Goal: Task Accomplishment & Management: Manage account settings

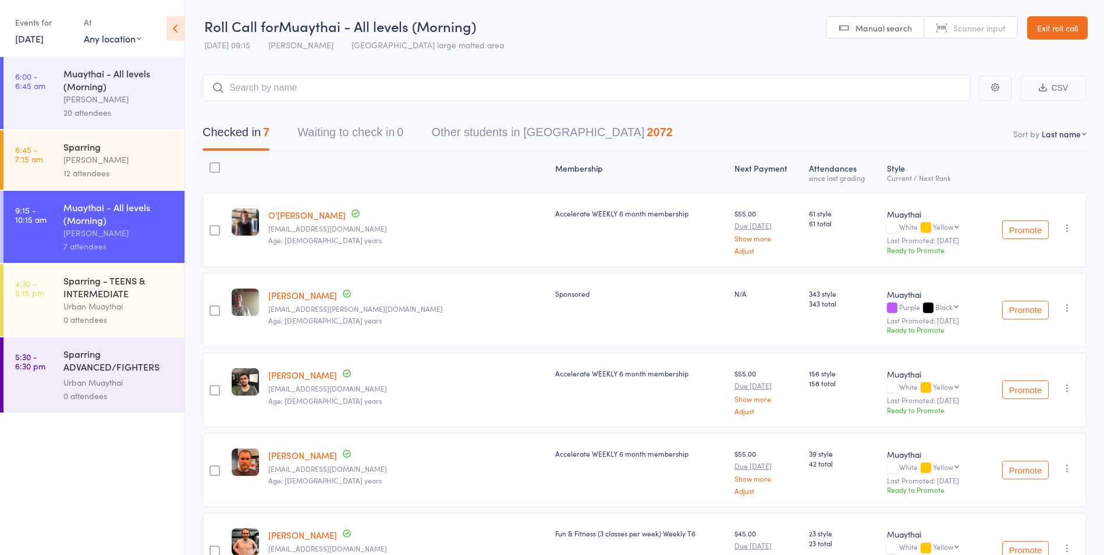
click at [357, 94] on input "search" at bounding box center [585, 87] width 767 height 27
click at [1029, 36] on link "Exit roll call" at bounding box center [1057, 27] width 61 height 23
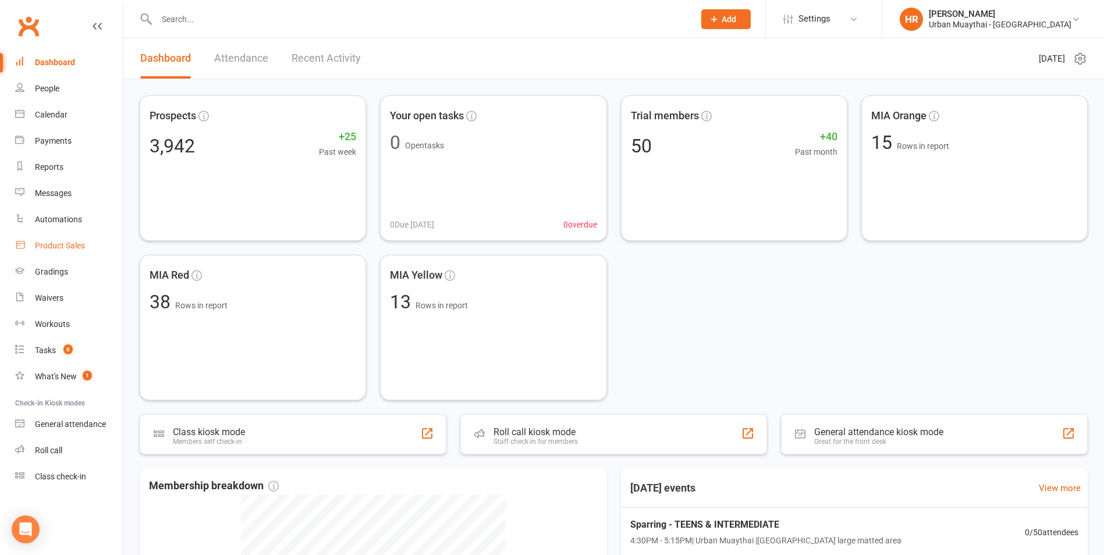
click at [80, 247] on div "Product Sales" at bounding box center [60, 245] width 50 height 9
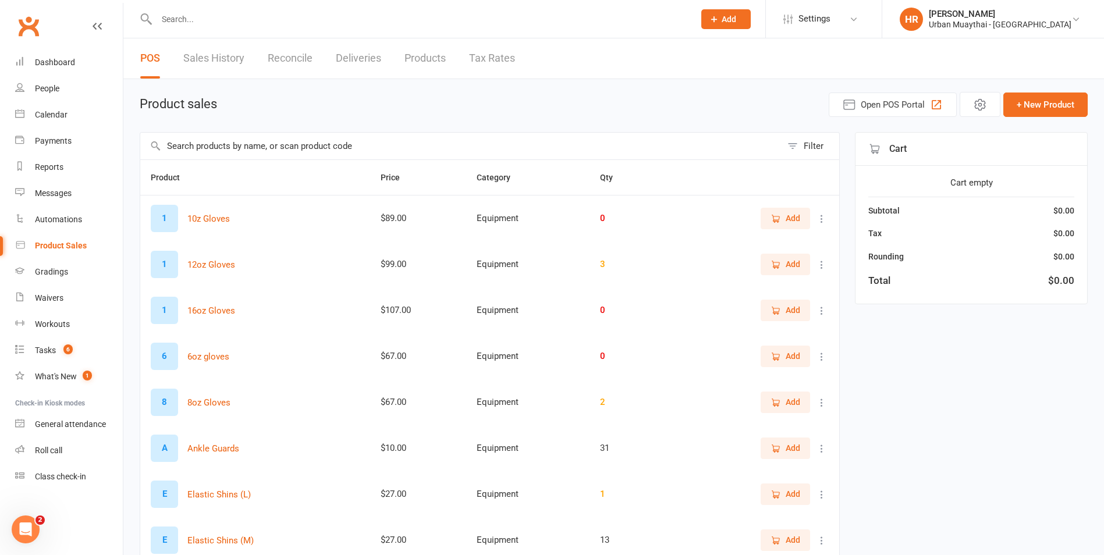
click at [369, 138] on input "text" at bounding box center [460, 146] width 641 height 27
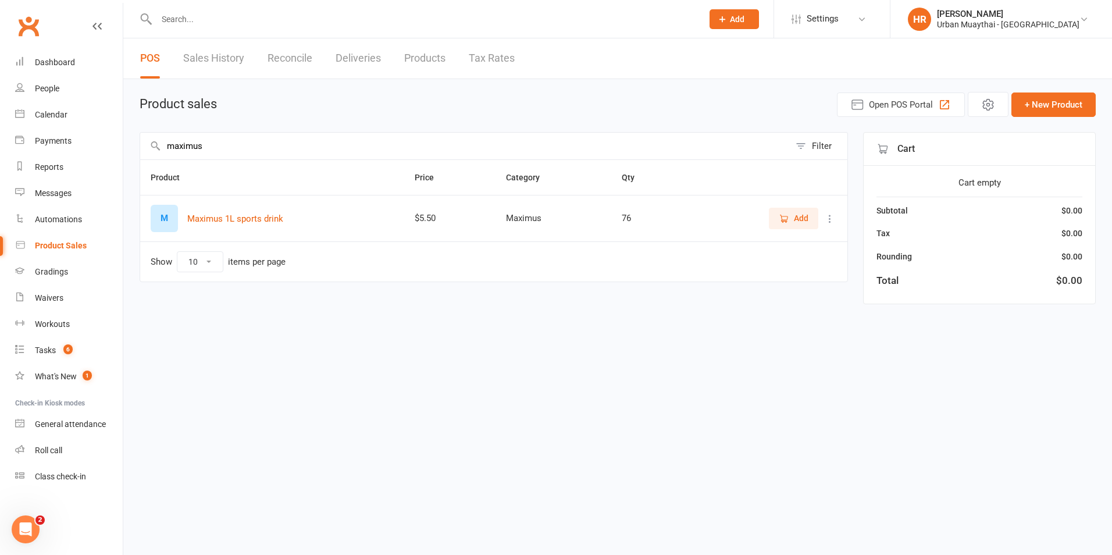
type input "maximus"
click at [806, 221] on span "Add" at bounding box center [801, 218] width 15 height 13
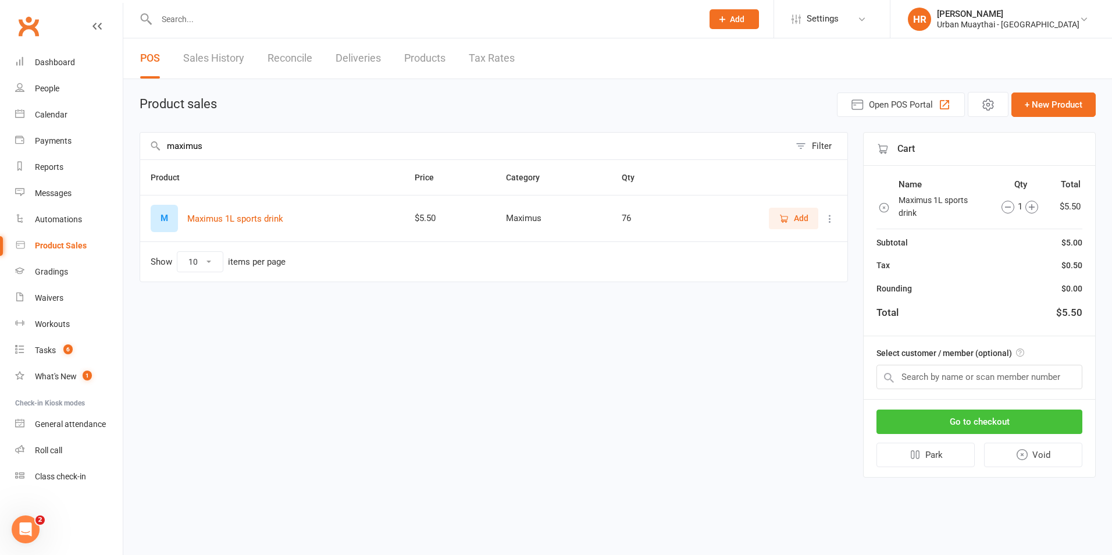
click at [963, 415] on button "Go to checkout" at bounding box center [980, 422] width 206 height 24
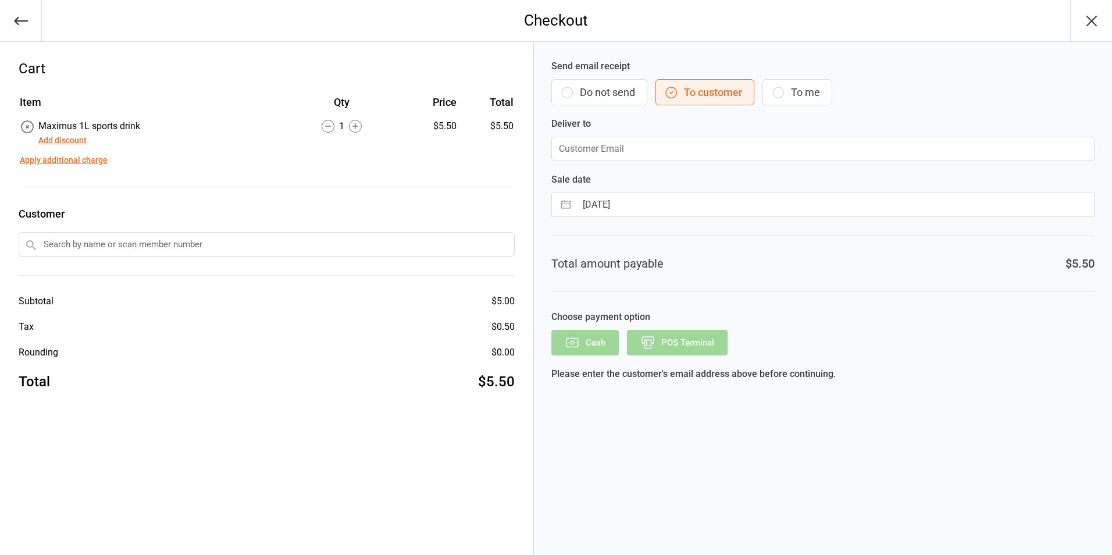
click at [599, 87] on button "Do not send" at bounding box center [600, 92] width 96 height 26
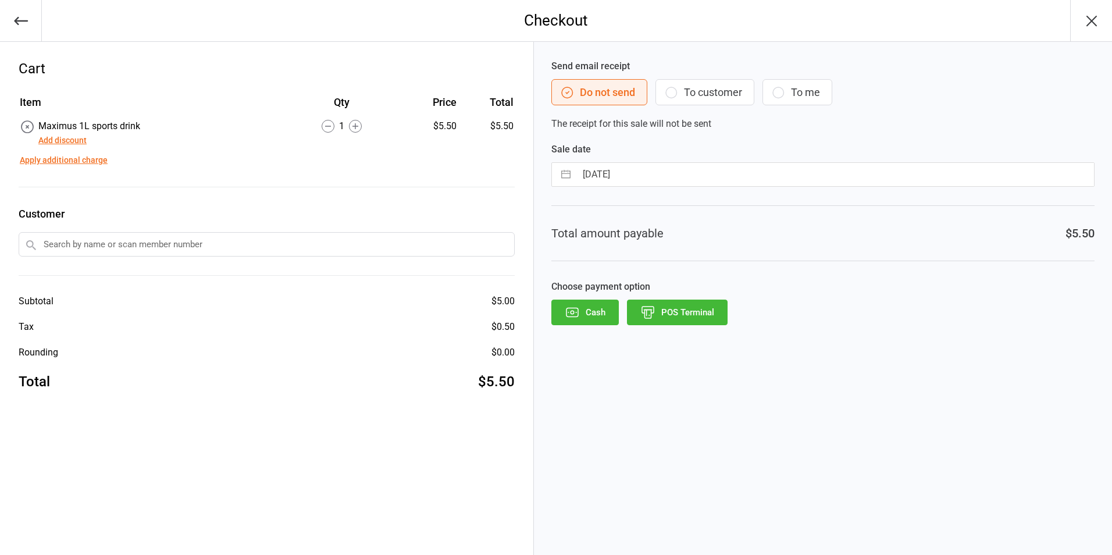
click at [676, 314] on button "POS Terminal" at bounding box center [677, 313] width 101 height 26
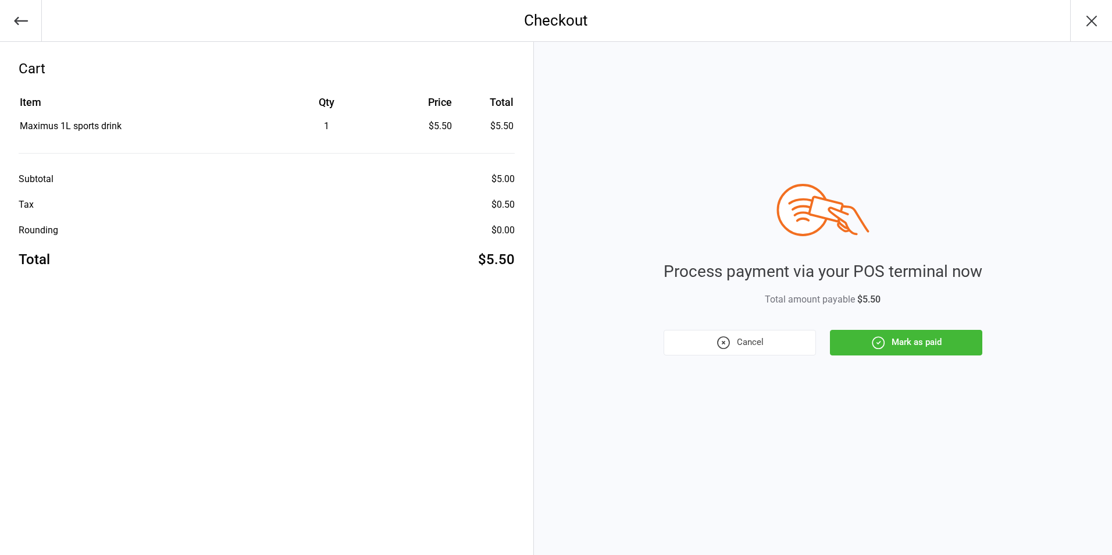
click at [870, 334] on button "Mark as paid" at bounding box center [906, 343] width 152 height 26
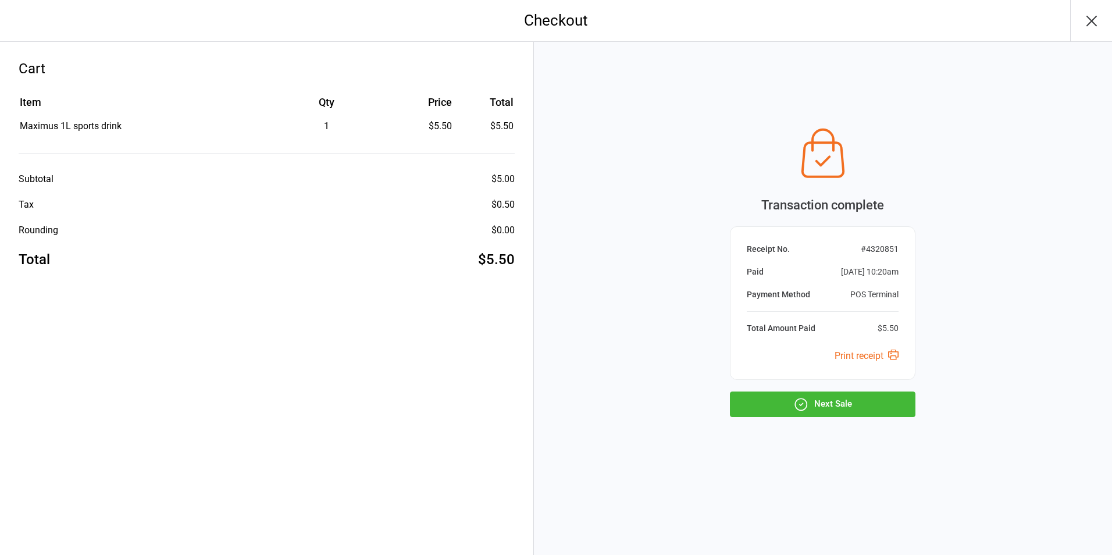
click at [847, 411] on button "Next Sale" at bounding box center [823, 405] width 186 height 26
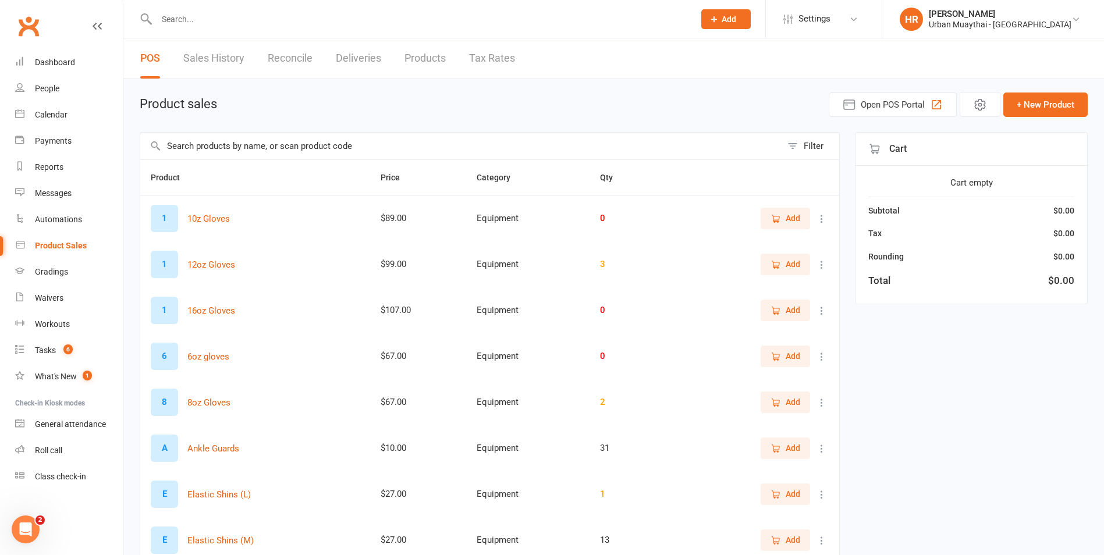
click at [180, 20] on input "text" at bounding box center [419, 19] width 533 height 16
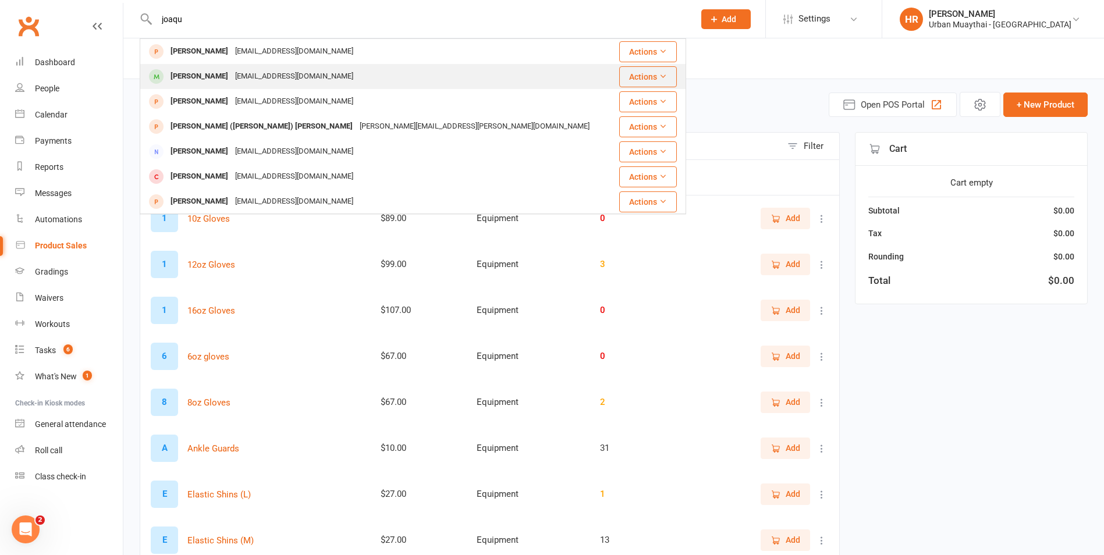
type input "joaqu"
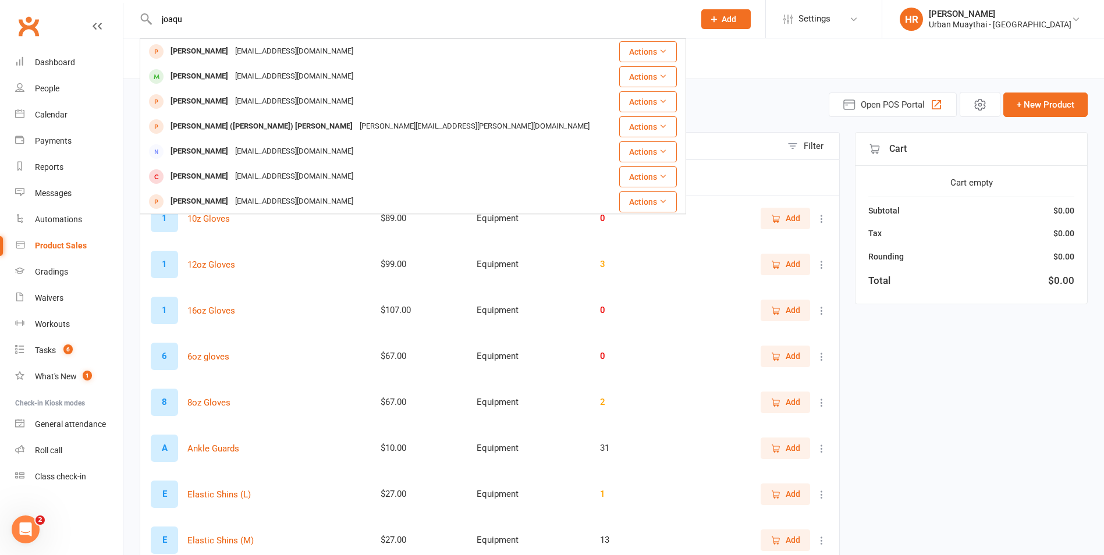
click at [209, 80] on div "Joaquin Gutierrez" at bounding box center [199, 76] width 65 height 17
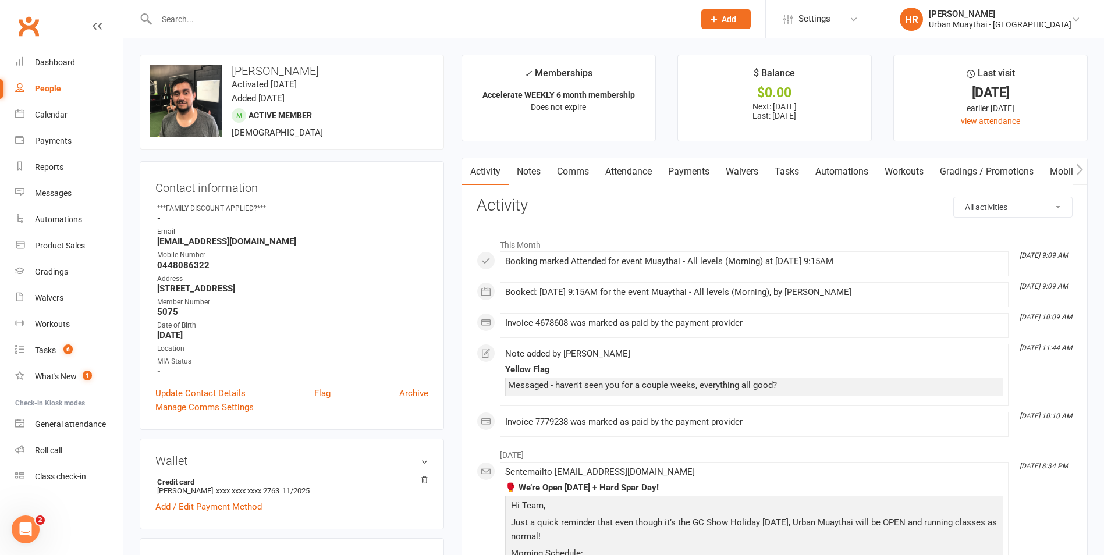
click at [528, 175] on link "Notes" at bounding box center [528, 171] width 40 height 27
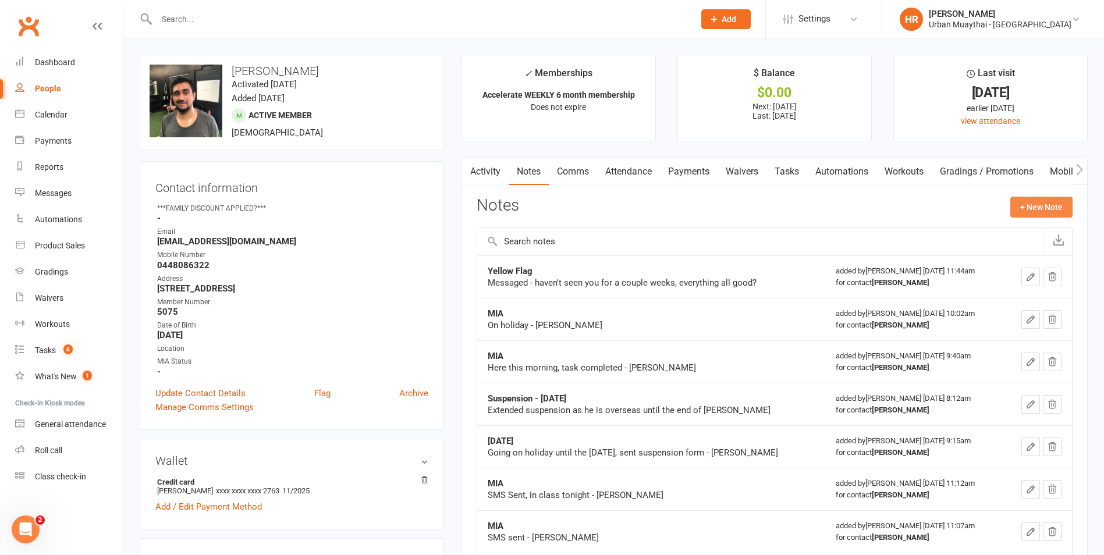
click at [1068, 199] on button "+ New Note" at bounding box center [1041, 207] width 62 height 21
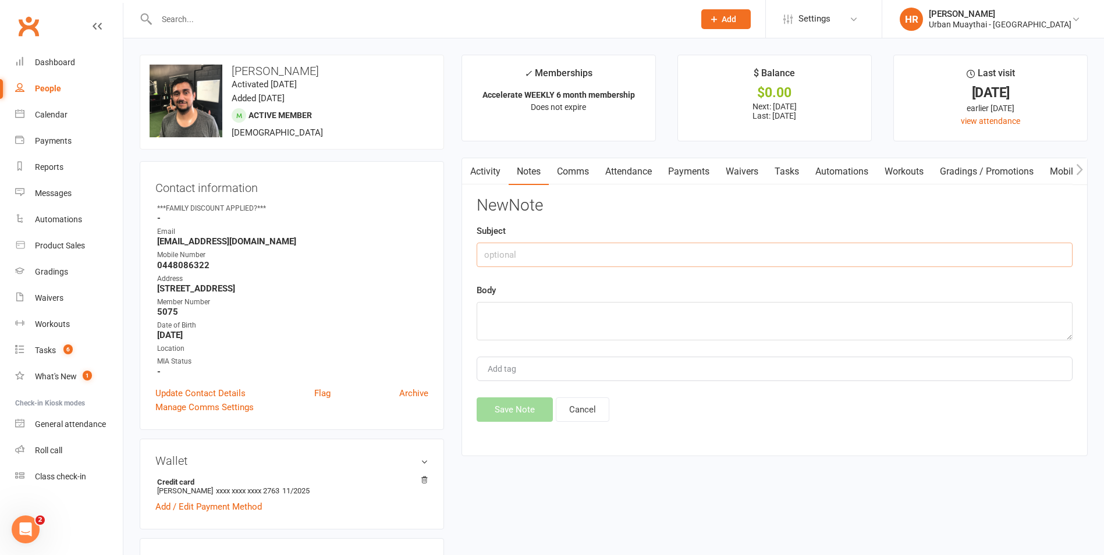
click at [789, 247] on input "text" at bounding box center [774, 255] width 596 height 24
type input "n"
type input "needs to cancel"
drag, startPoint x: 550, startPoint y: 318, endPoint x: 698, endPoint y: 313, distance: 148.4
click at [698, 313] on textarea "is moving to brisbane for 3 months." at bounding box center [774, 321] width 596 height 38
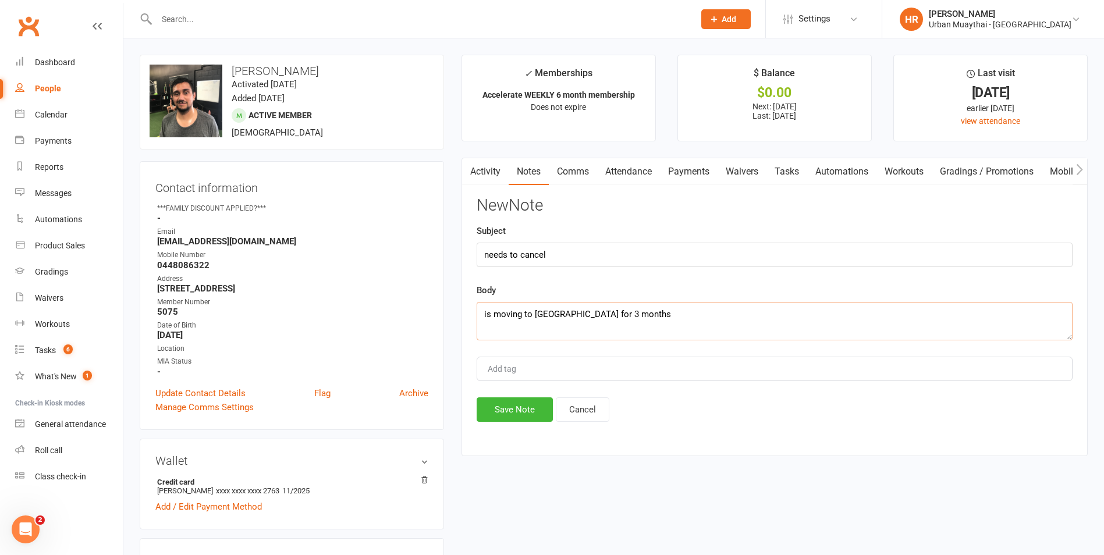
click at [622, 312] on textarea "is moving to Brisbane for 3 months" at bounding box center [774, 321] width 596 height 38
click at [1019, 314] on textarea "is moving to Brisbane next week for work. And will be there for 3 months. Said …" at bounding box center [774, 321] width 596 height 38
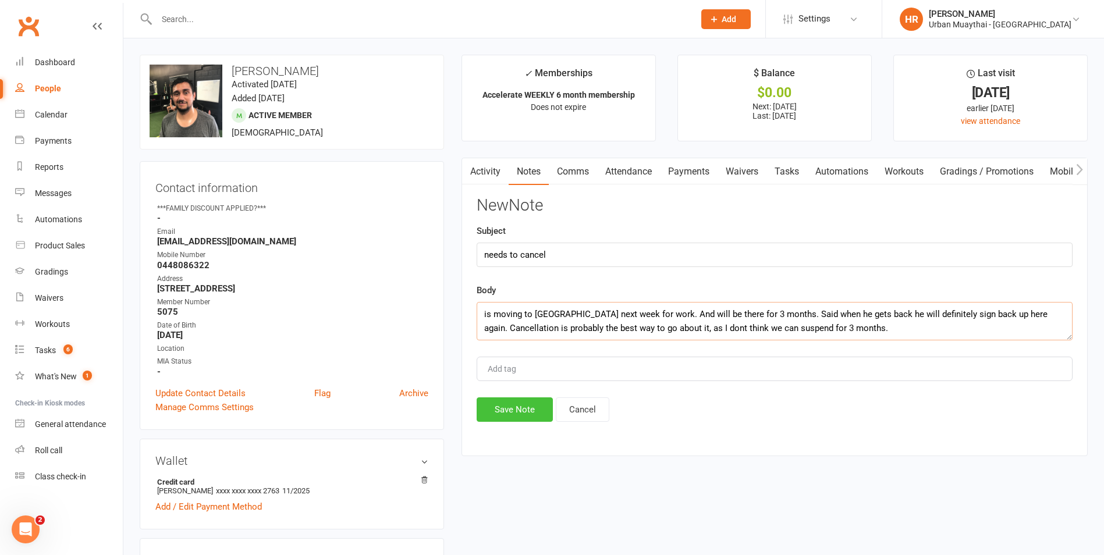
type textarea "is moving to Brisbane next week for work. And will be there for 3 months. Said …"
click at [504, 405] on button "Save Note" at bounding box center [514, 409] width 76 height 24
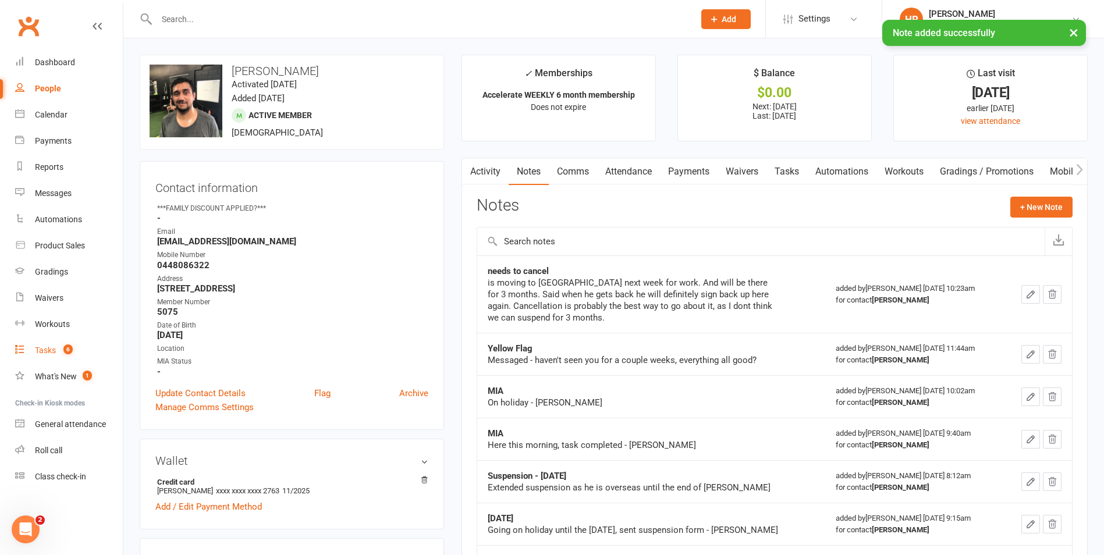
click at [80, 346] on link "Tasks 6" at bounding box center [69, 350] width 108 height 26
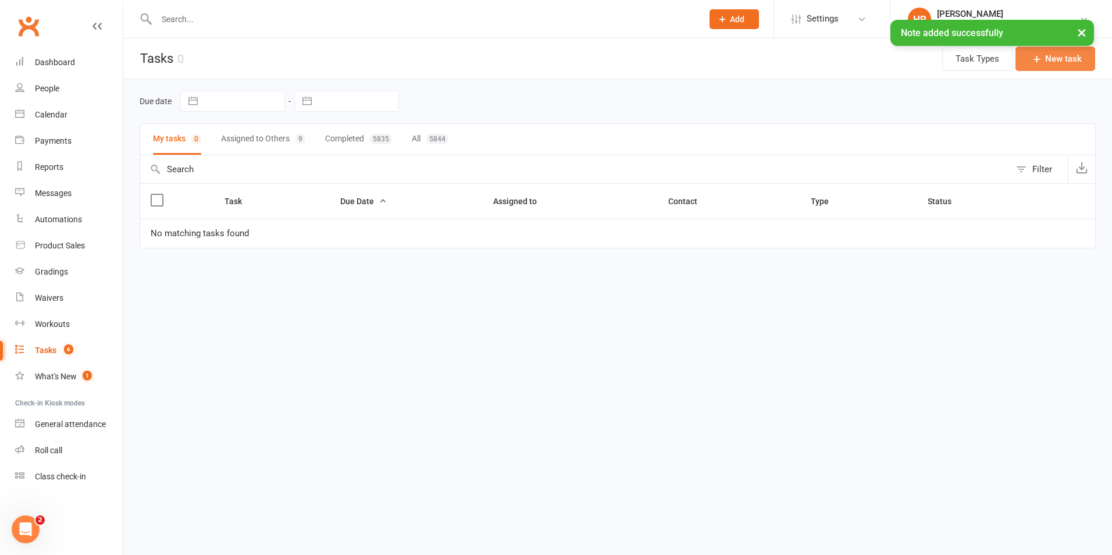
click at [1072, 58] on button "New task" at bounding box center [1056, 59] width 80 height 24
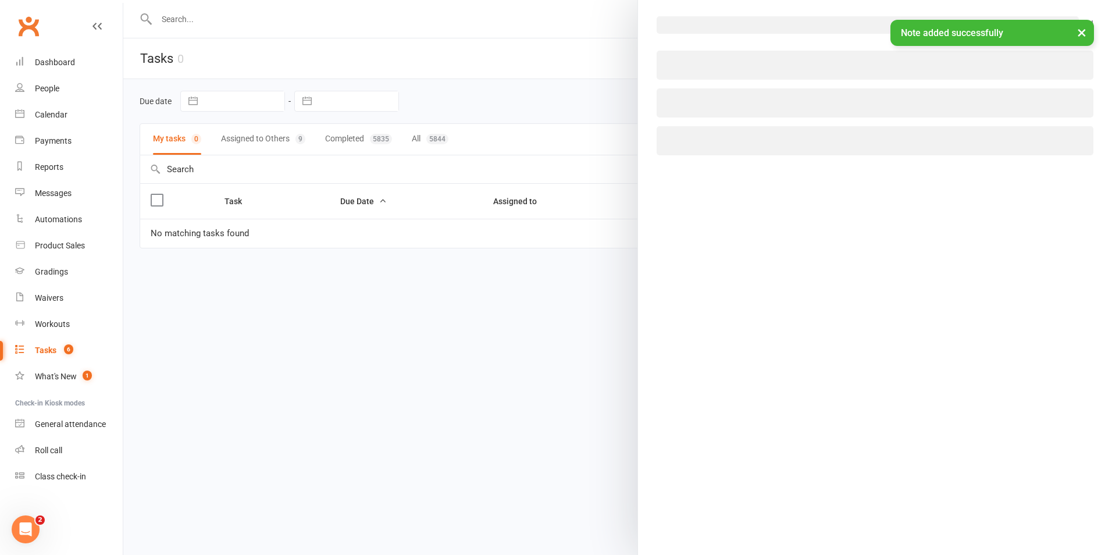
select select "53679"
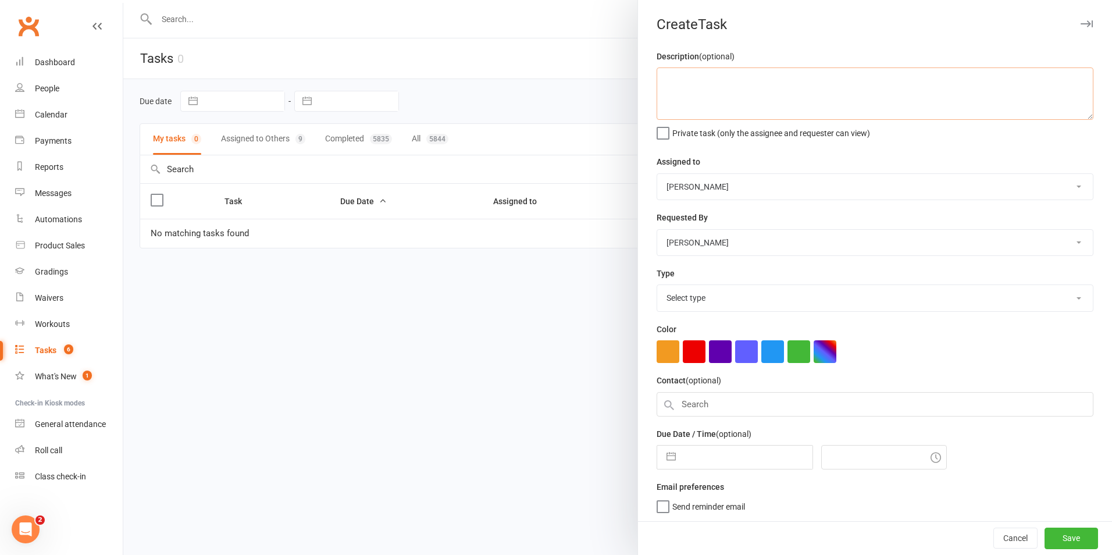
click at [703, 83] on textarea at bounding box center [875, 93] width 437 height 52
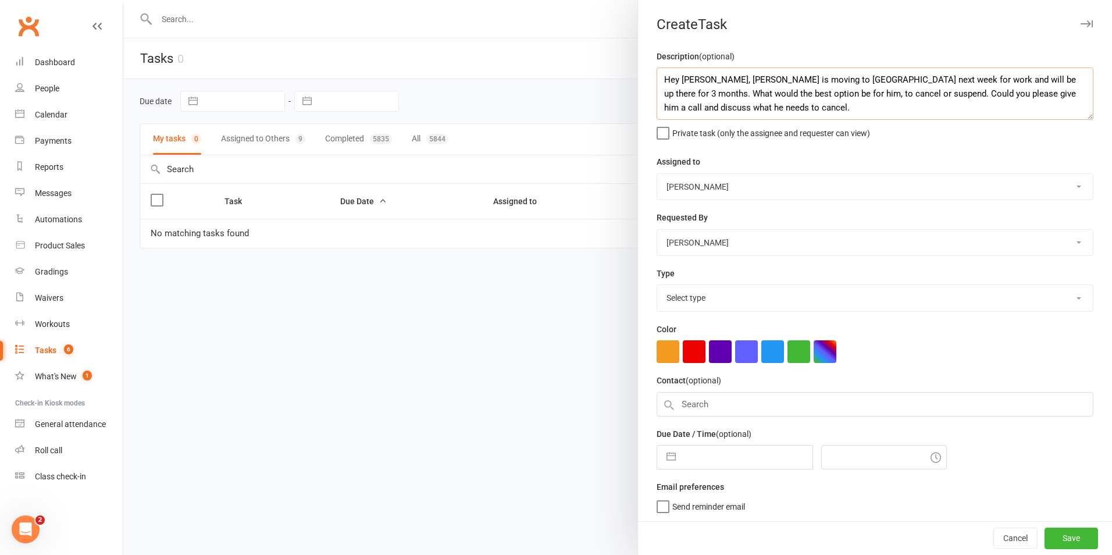
drag, startPoint x: 997, startPoint y: 95, endPoint x: 1006, endPoint y: 97, distance: 9.4
click at [998, 95] on textarea "Hey Nick, Joaquin G is moving to Brisbane next week for work and will be up the…" at bounding box center [875, 93] width 437 height 52
click at [803, 111] on textarea "Hey Nick, Joaquin G is moving to Brisbane next week for work and will be up the…" at bounding box center [875, 93] width 437 height 52
type textarea "Hey Nick, Joaquin G is moving to Brisbane next week for work and will be up the…"
click at [716, 190] on select "Melissa Walsh Callum Garwood Tiago Zanon Urban Muaythai Noah Walsh Jakob Taylor…" at bounding box center [875, 187] width 436 height 26
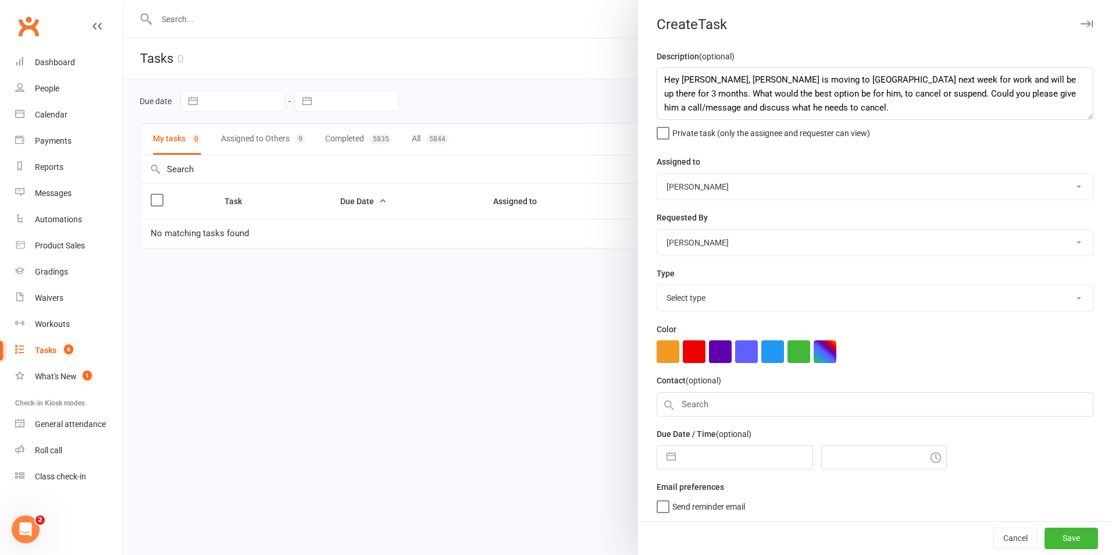
select select "53603"
click at [657, 175] on select "Melissa Walsh Callum Garwood Tiago Zanon Urban Muaythai Noah Walsh Jakob Taylor…" at bounding box center [875, 187] width 436 height 26
click at [691, 355] on button "button" at bounding box center [694, 351] width 23 height 23
click at [737, 77] on textarea "Hey Nick, Joaquin G is moving to Brisbane next week for work and will be up the…" at bounding box center [875, 93] width 437 height 52
click at [935, 113] on textarea "Hey Nick, Joaquin G came in this morning 9:15am and said he is moving to Brisba…" at bounding box center [875, 93] width 437 height 52
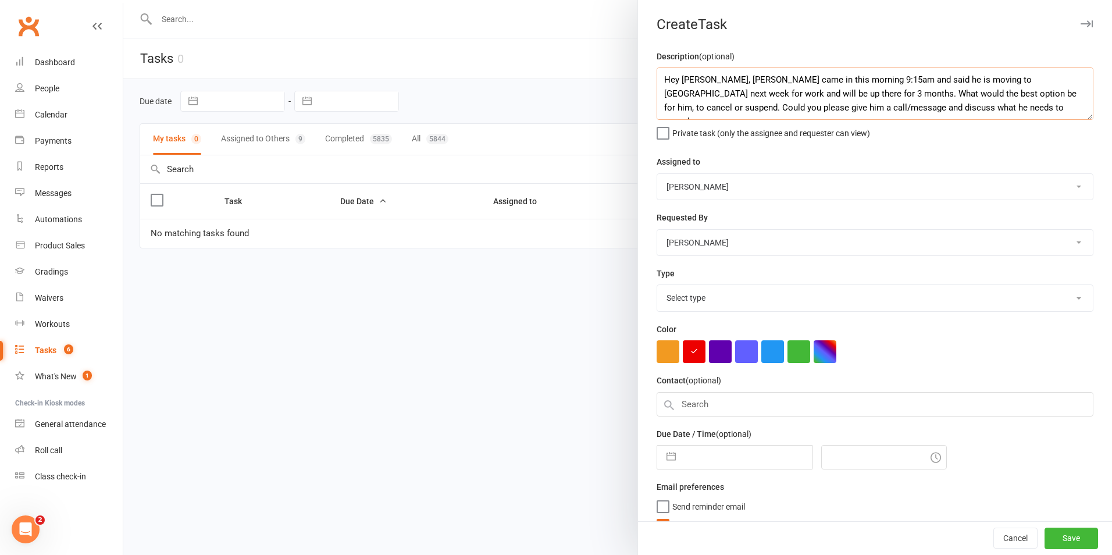
click at [784, 97] on textarea "Hey Nick, Joaquin G came in this morning 9:15am and said he is moving to Brisba…" at bounding box center [875, 93] width 437 height 52
click at [1006, 99] on textarea "Hey Nick, Joaquin G came in this morning 9:15am and said he is moving to Brisba…" at bounding box center [875, 93] width 437 height 52
click at [1008, 110] on textarea "Hey Nick, Joaquin G came in this morning 9:15am and said he is moving to Brisba…" at bounding box center [875, 93] width 437 height 52
click at [1019, 112] on textarea "Hey Nick, Joaquin G came in this morning 9:15am and said he is moving to Brisba…" at bounding box center [875, 93] width 437 height 52
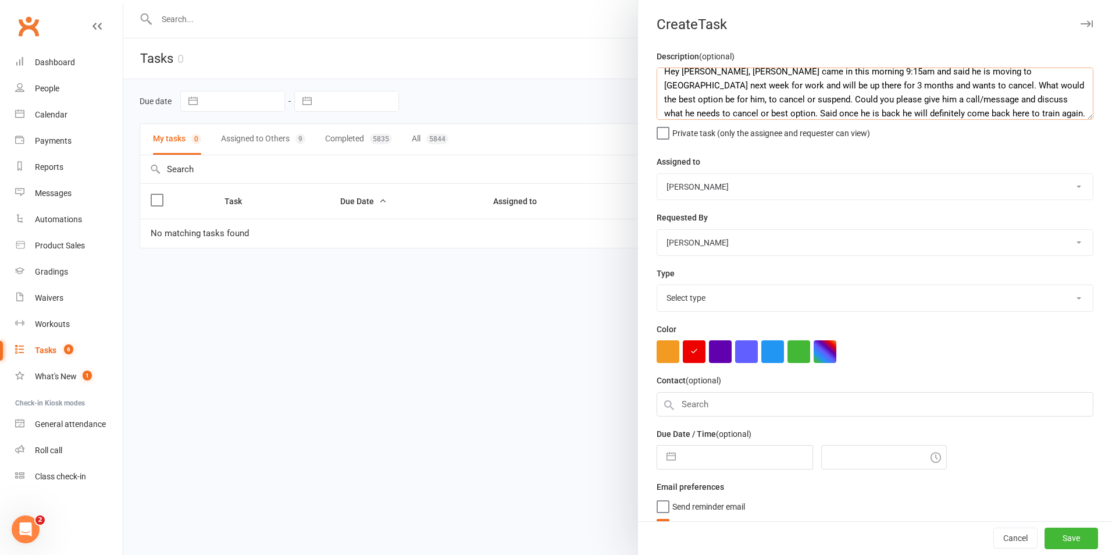
scroll to position [24, 0]
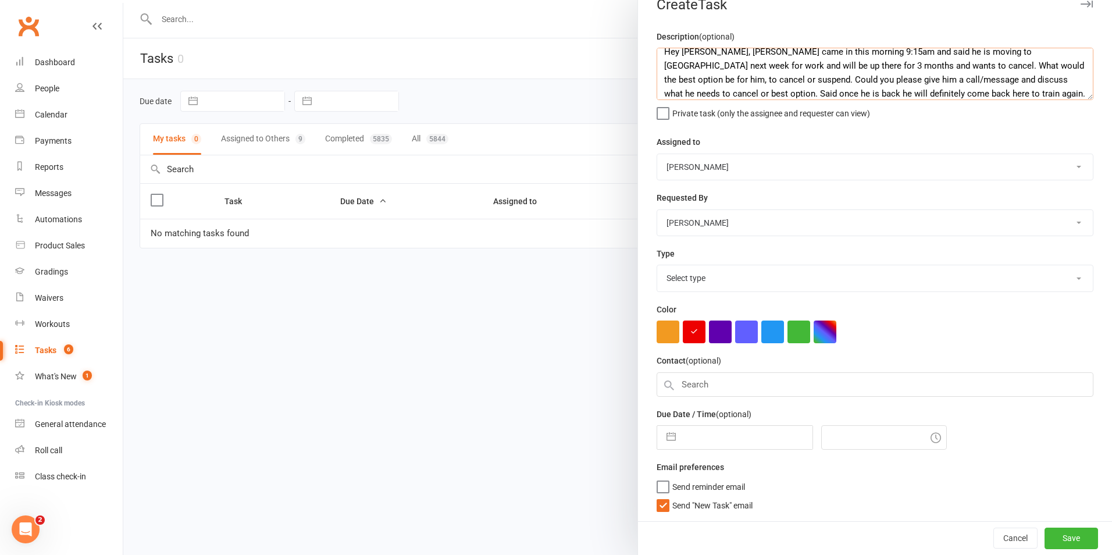
type textarea "Hey Nick, Joaquin G came in this morning 9:15am and said he is moving to Brisba…"
click at [721, 378] on input "text" at bounding box center [875, 384] width 437 height 24
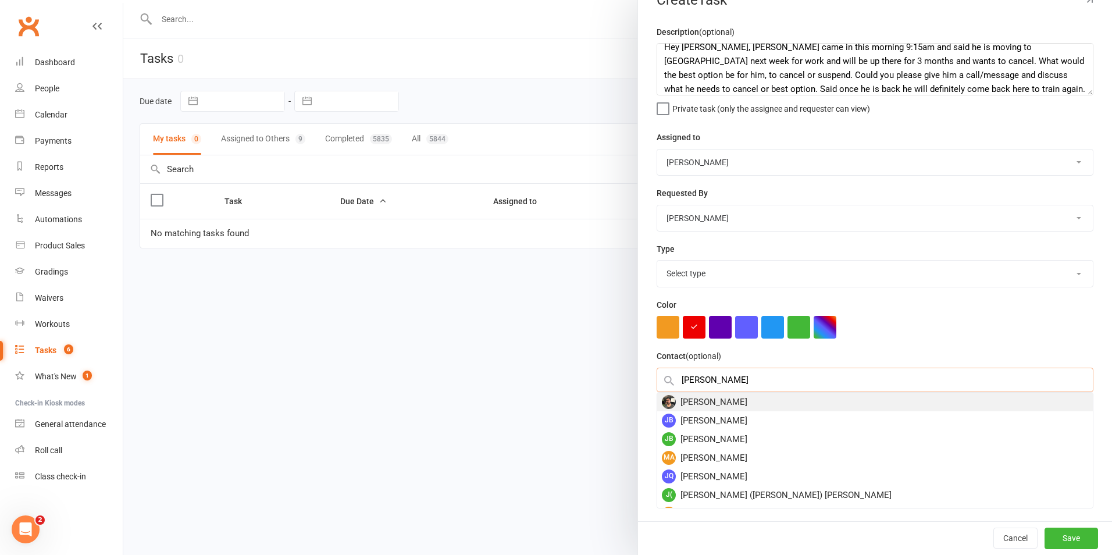
type input "joaquin"
click at [706, 405] on div "Joaquin Gutierrez" at bounding box center [875, 402] width 436 height 19
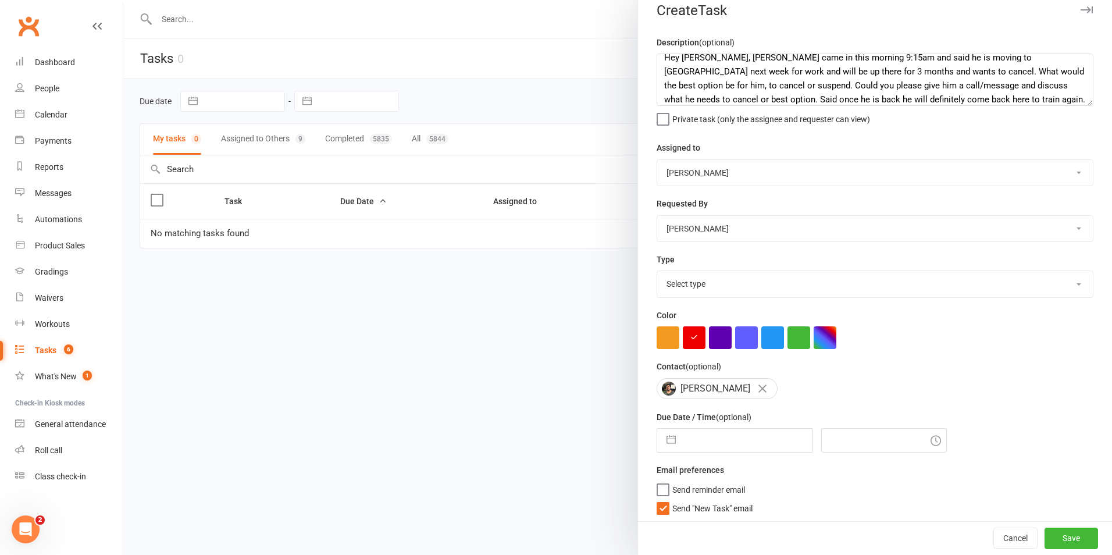
scroll to position [22, 0]
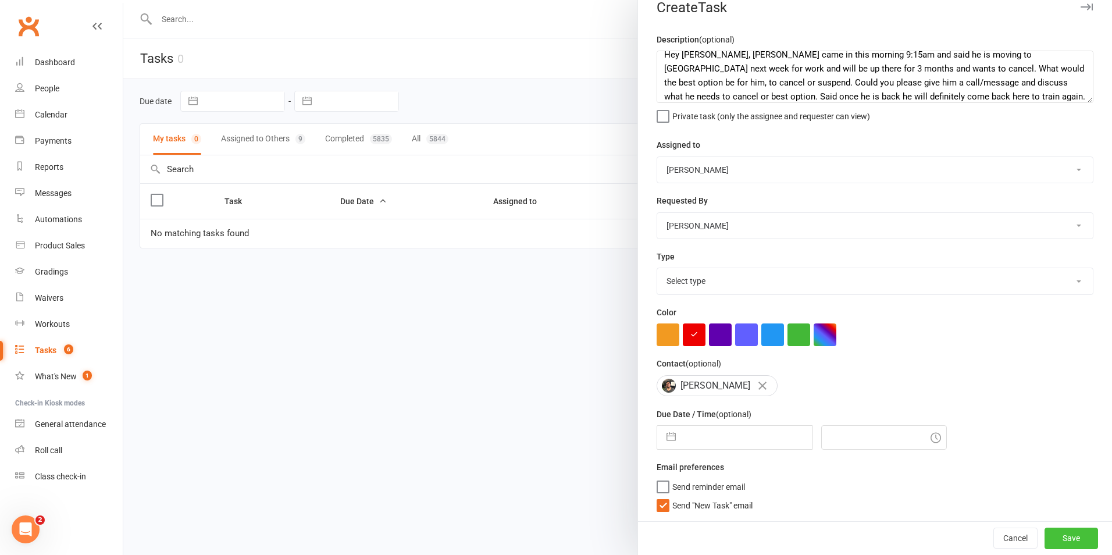
click at [1045, 531] on button "Save" at bounding box center [1072, 538] width 54 height 21
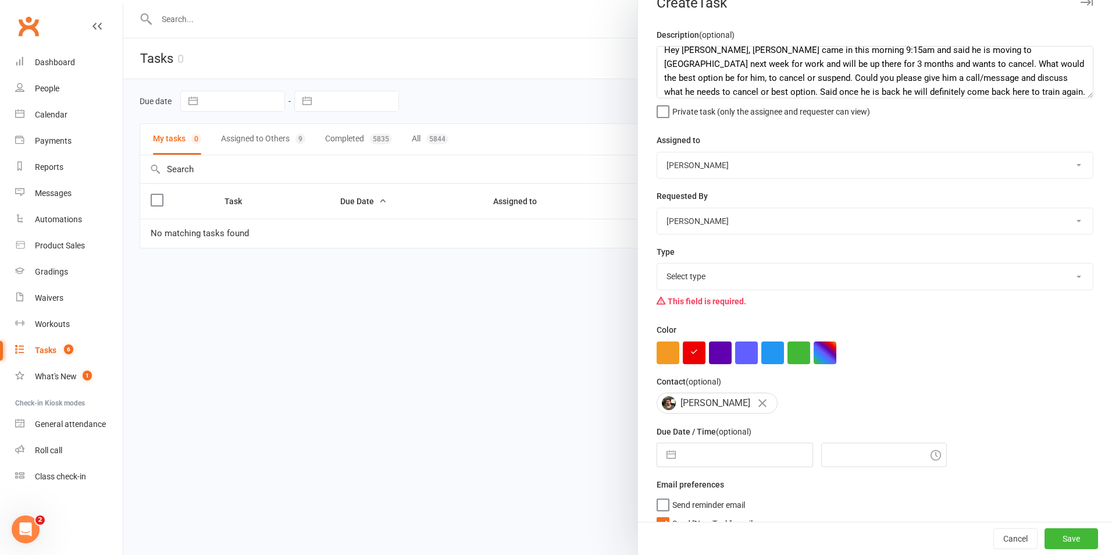
click at [696, 261] on div "Type Select type 2 week trial ending Admin/reception Cancellation Class attenda…" at bounding box center [875, 278] width 437 height 67
drag, startPoint x: 696, startPoint y: 275, endPoint x: 693, endPoint y: 280, distance: 6.3
click at [696, 275] on select "Select type 2 week trial ending Admin/reception Cancellation Class attendance C…" at bounding box center [875, 277] width 436 height 26
select select "7894"
click at [657, 266] on select "Select type 2 week trial ending Admin/reception Cancellation Class attendance C…" at bounding box center [875, 277] width 436 height 26
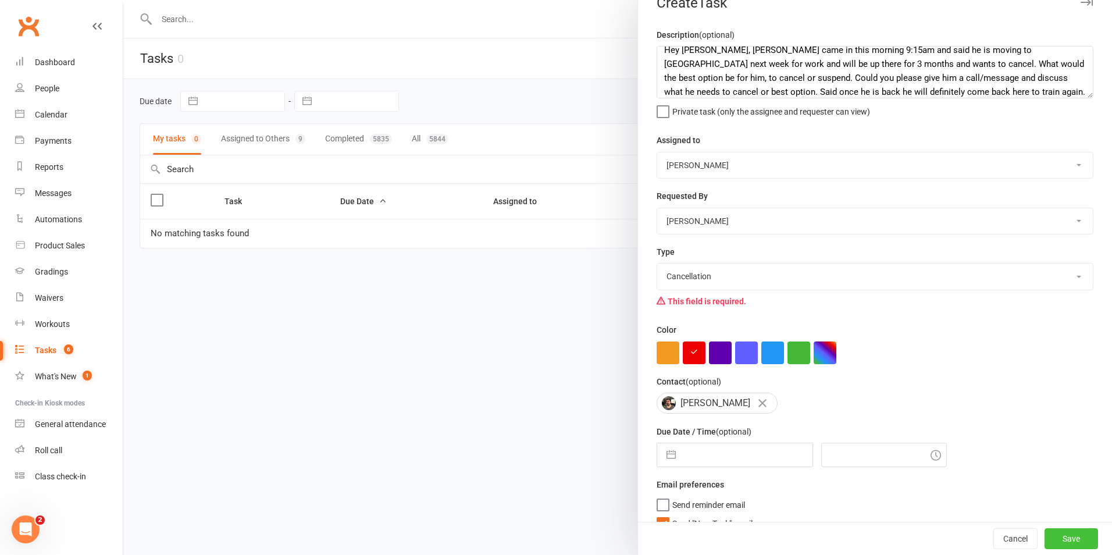
click at [1045, 533] on button "Save" at bounding box center [1072, 538] width 54 height 21
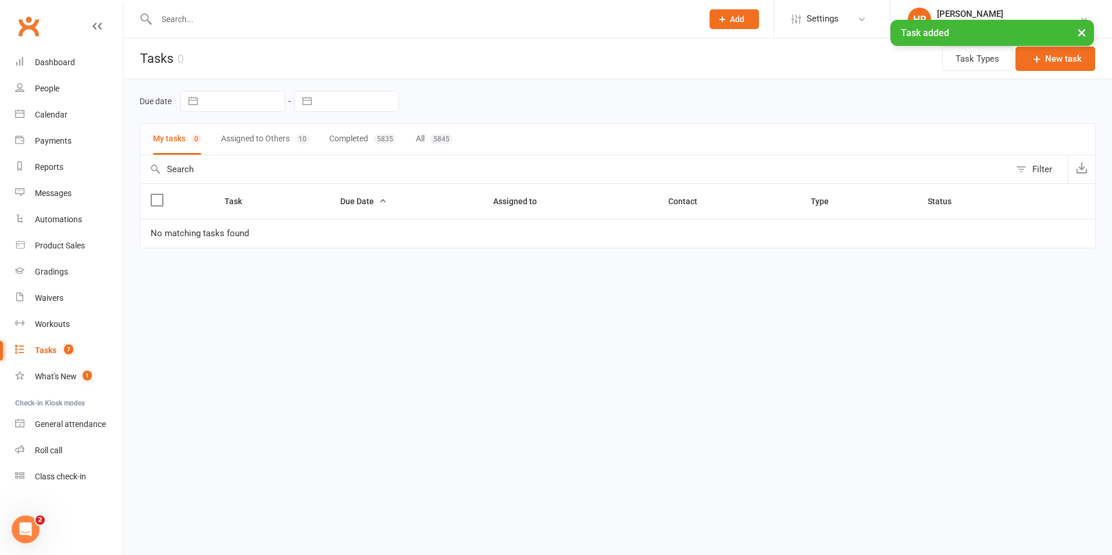
click at [252, 143] on button "Assigned to Others 10" at bounding box center [265, 139] width 88 height 31
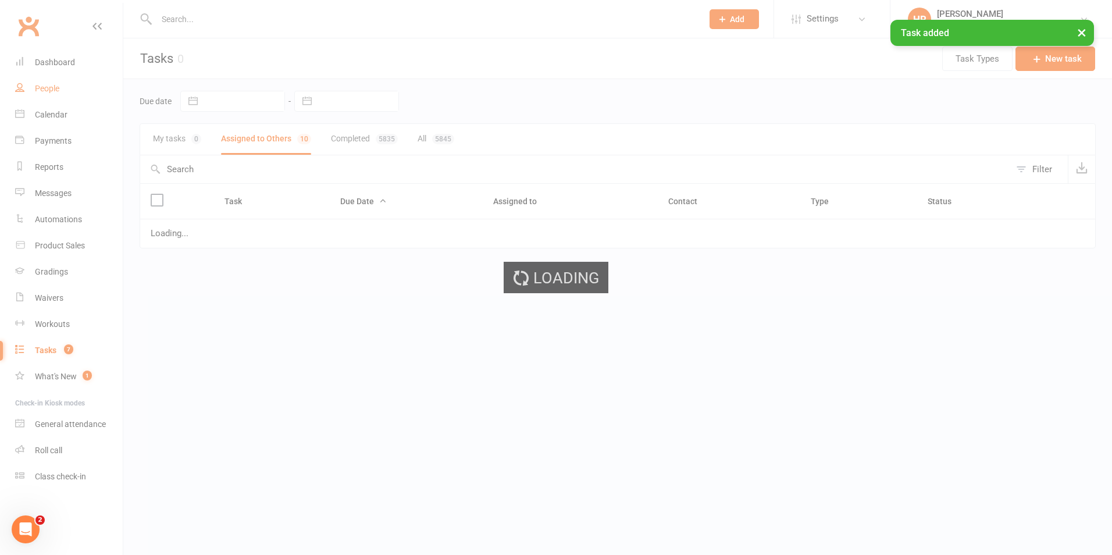
select select "started"
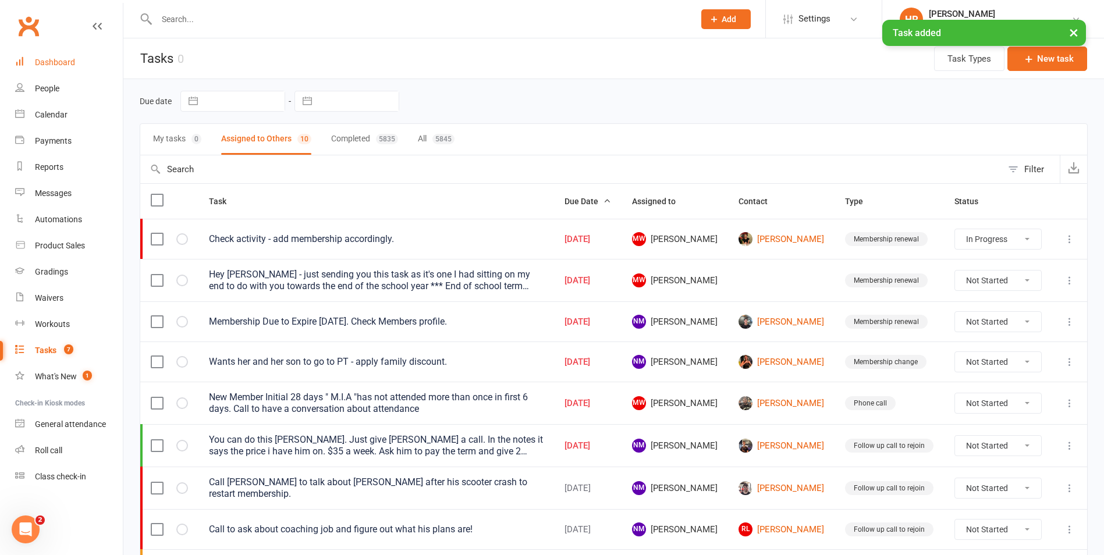
click at [68, 65] on div "Dashboard" at bounding box center [55, 62] width 40 height 9
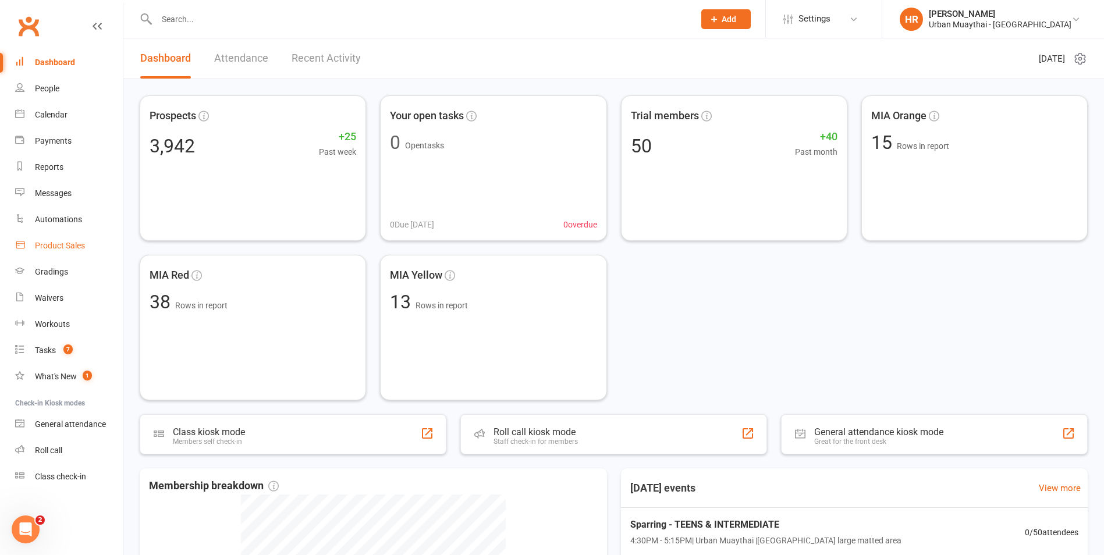
click at [55, 258] on link "Product Sales" at bounding box center [69, 246] width 108 height 26
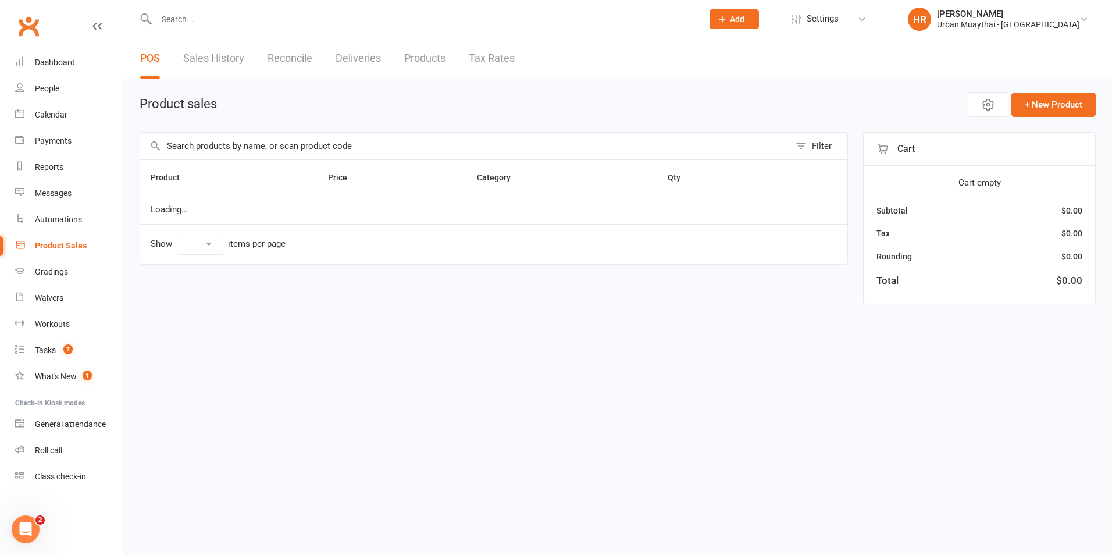
select select "10"
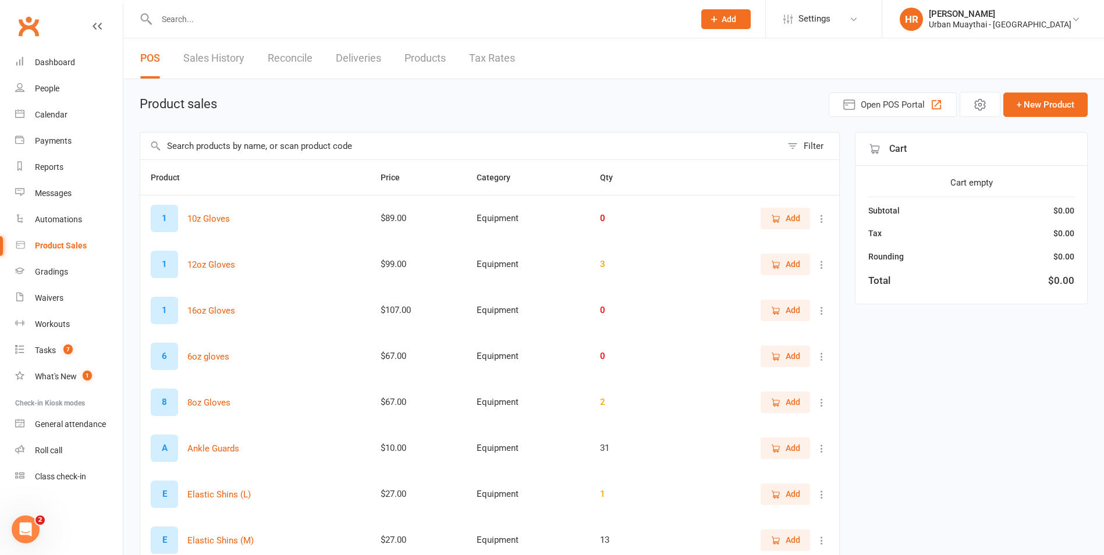
click at [300, 143] on input "text" at bounding box center [460, 146] width 641 height 27
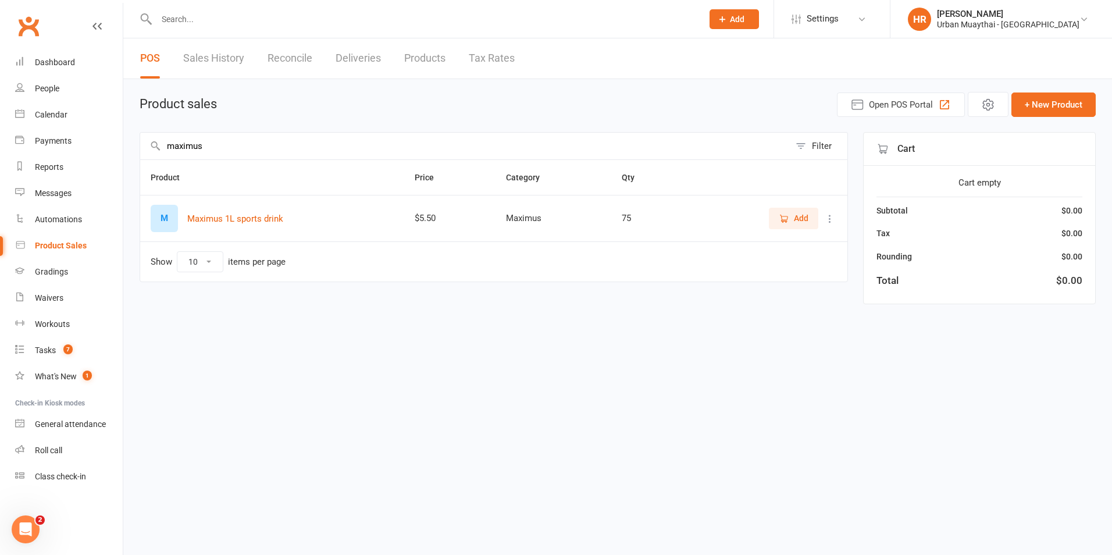
type input "maximus"
click at [768, 223] on div "Add" at bounding box center [769, 218] width 135 height 21
click at [773, 223] on button "Add" at bounding box center [793, 218] width 49 height 21
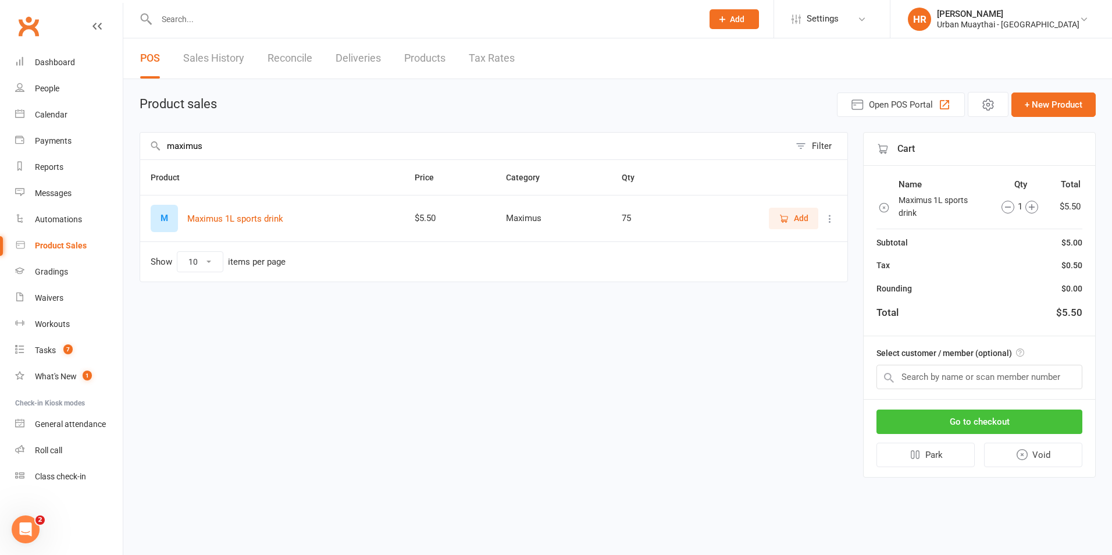
click at [945, 421] on button "Go to checkout" at bounding box center [980, 422] width 206 height 24
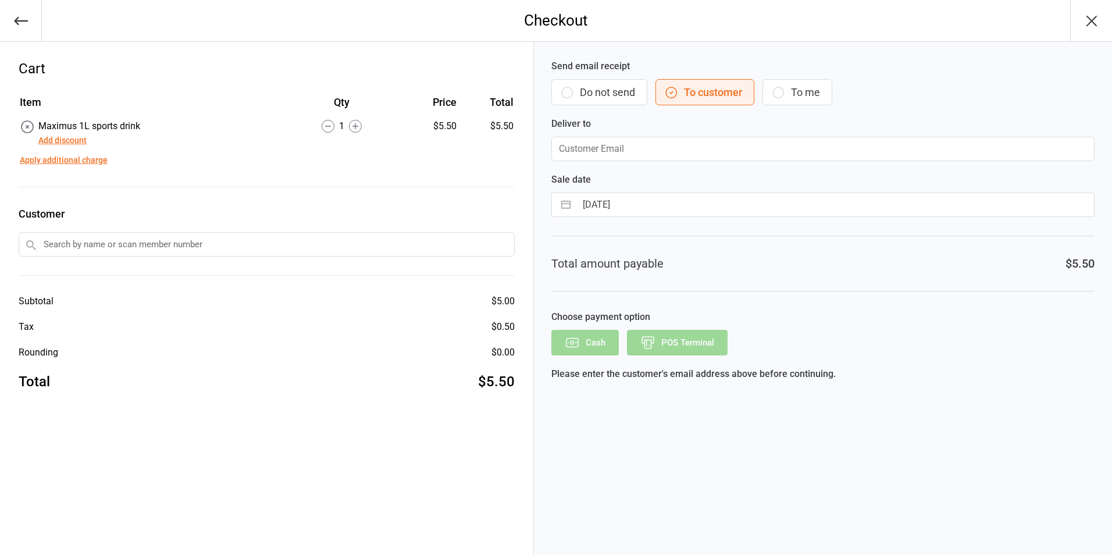
click at [611, 97] on button "Do not send" at bounding box center [600, 92] width 96 height 26
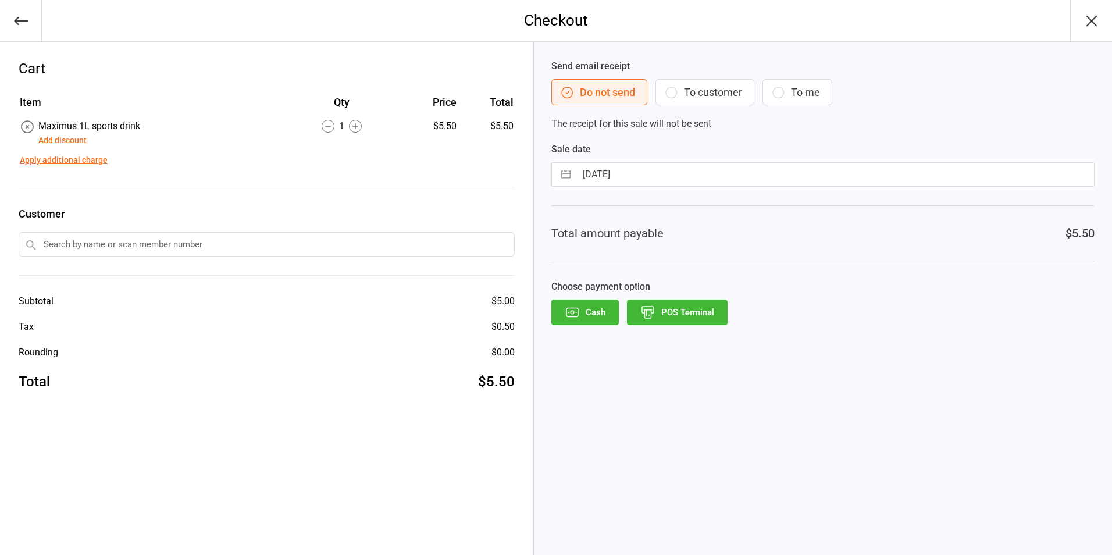
click at [672, 301] on button "POS Terminal" at bounding box center [677, 313] width 101 height 26
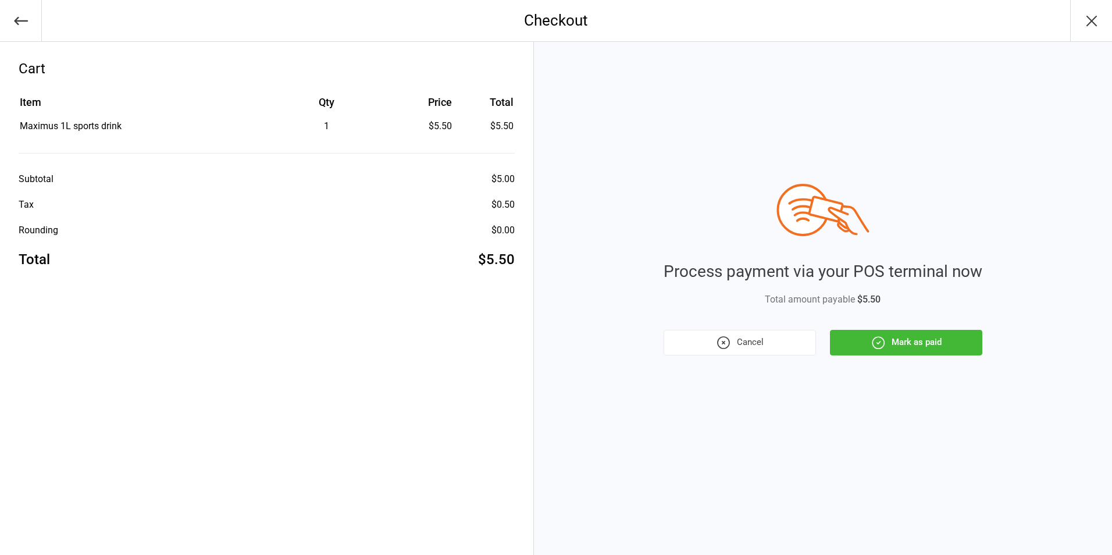
click at [867, 348] on button "Mark as paid" at bounding box center [906, 343] width 152 height 26
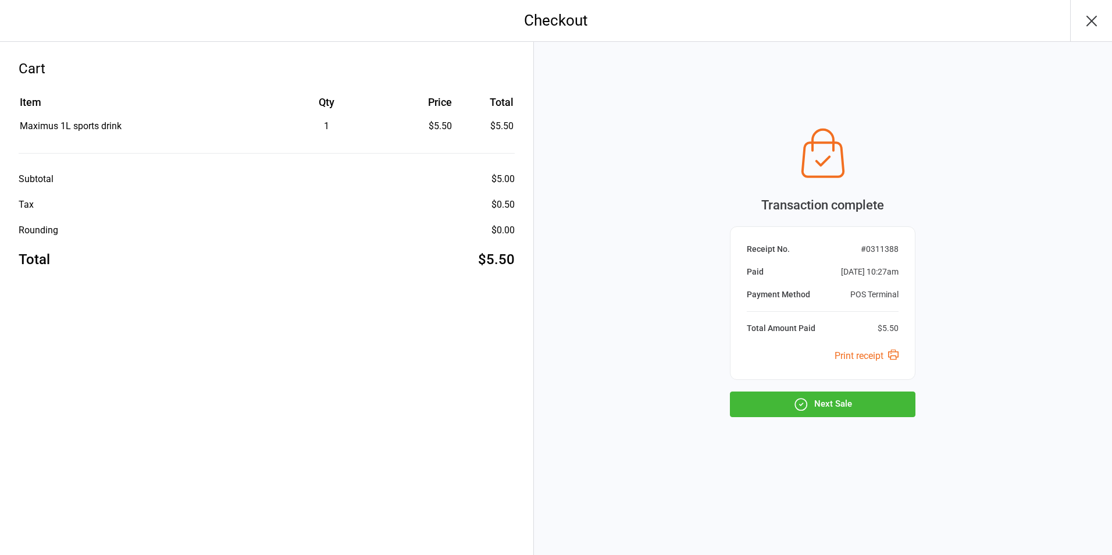
click at [859, 405] on button "Next Sale" at bounding box center [823, 405] width 186 height 26
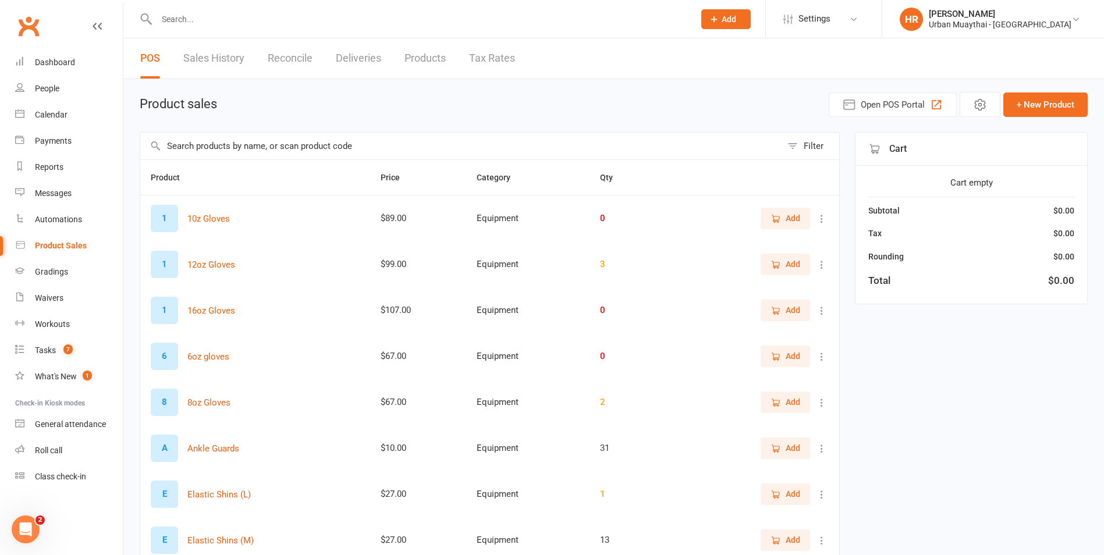
click at [288, 142] on input "text" at bounding box center [460, 146] width 641 height 27
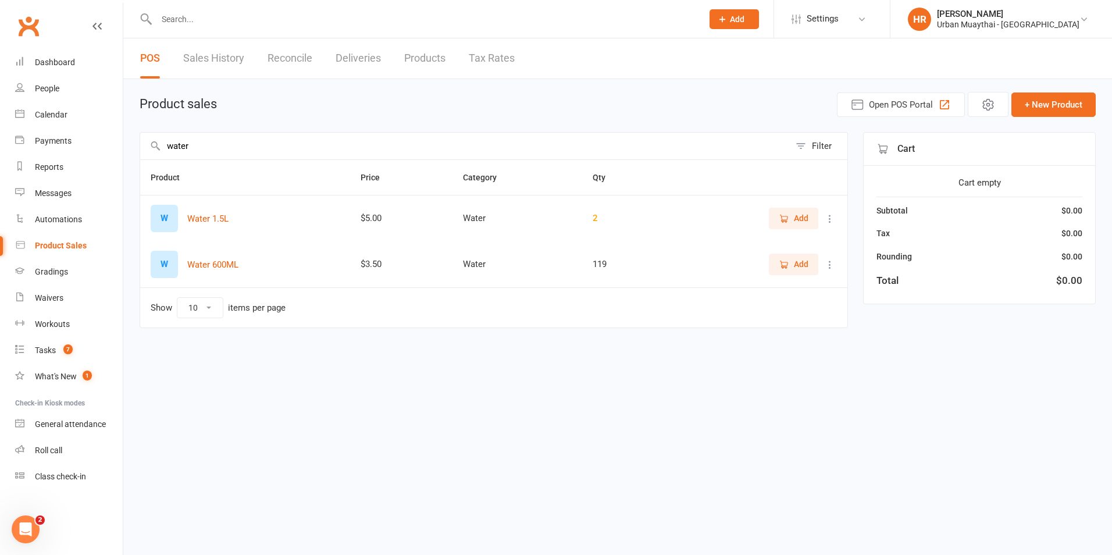
type input "water"
click at [785, 268] on icon "button" at bounding box center [784, 264] width 10 height 10
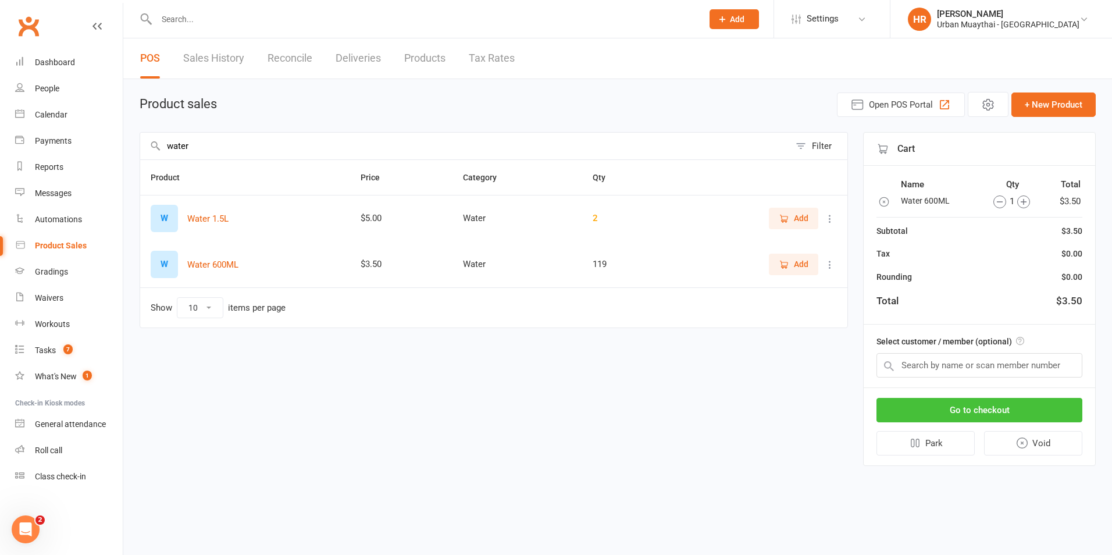
click at [933, 409] on button "Go to checkout" at bounding box center [980, 410] width 206 height 24
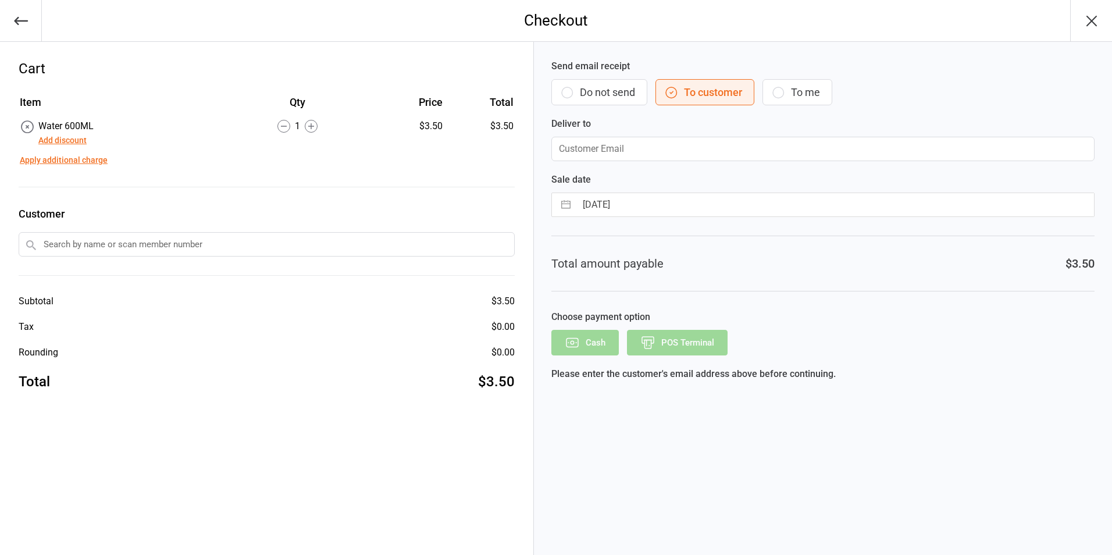
click at [620, 93] on button "Do not send" at bounding box center [600, 92] width 96 height 26
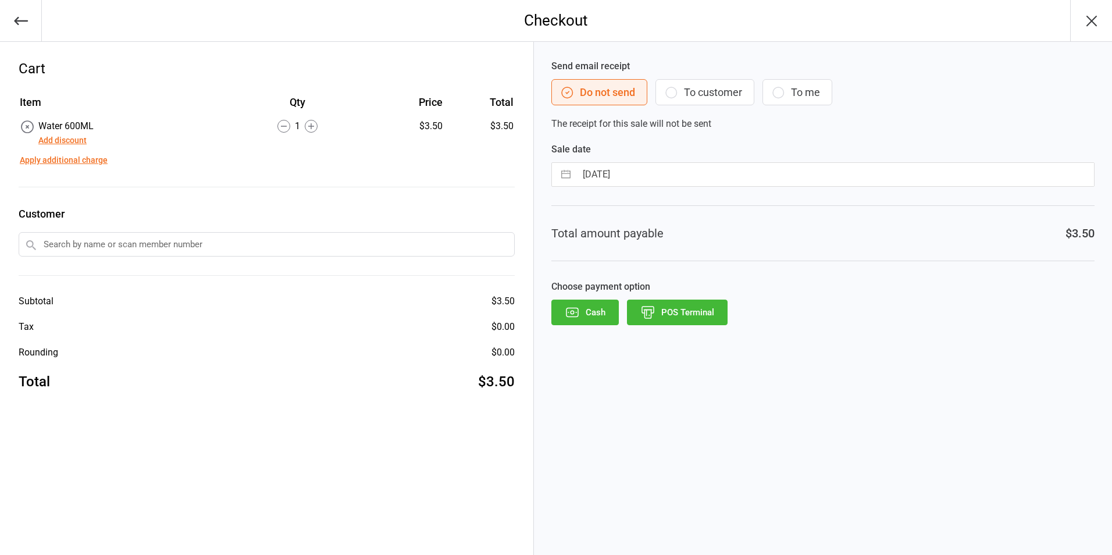
click at [697, 320] on button "POS Terminal" at bounding box center [677, 313] width 101 height 26
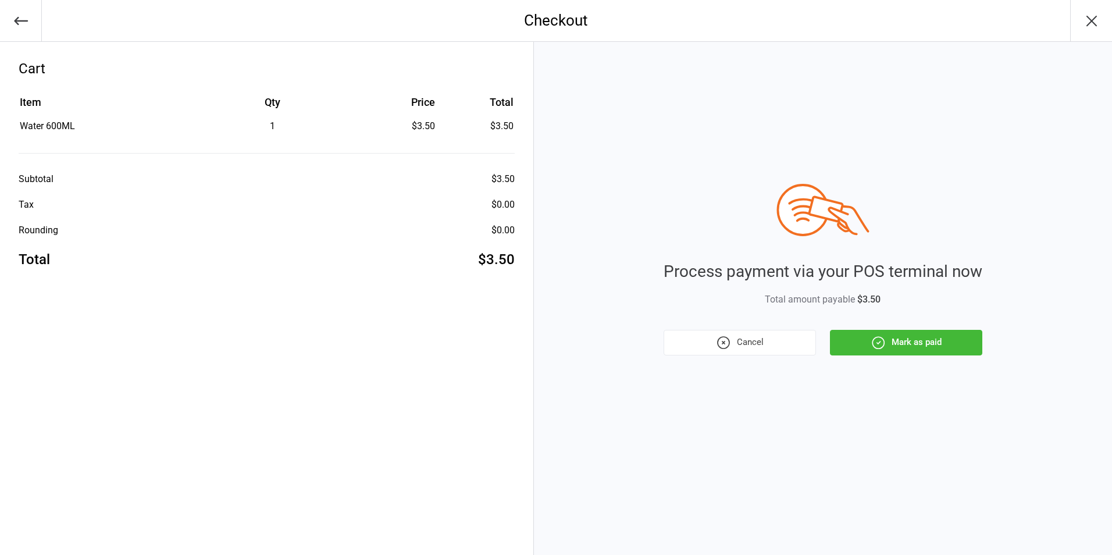
click at [896, 342] on button "Mark as paid" at bounding box center [906, 343] width 152 height 26
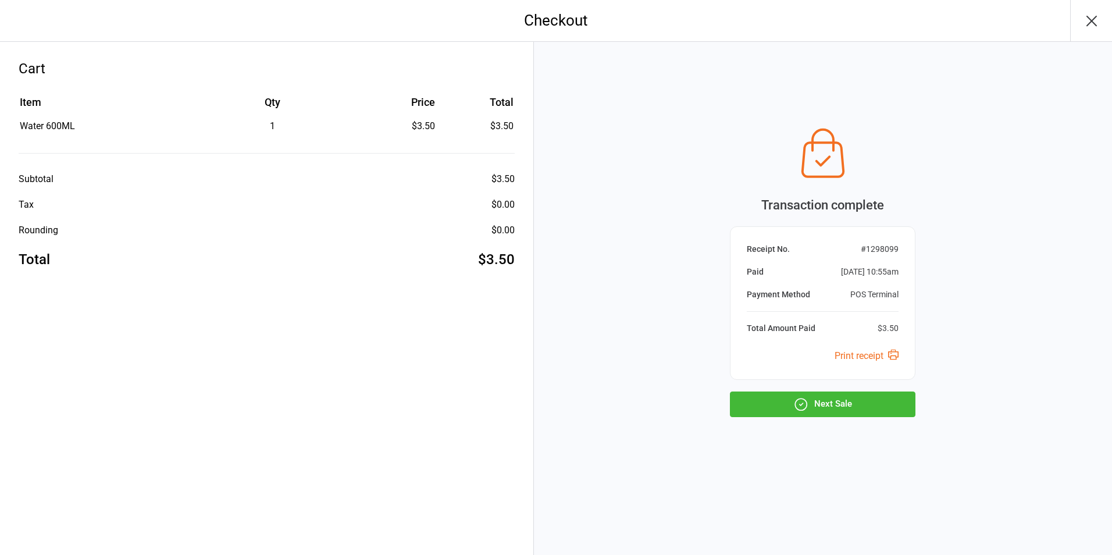
click at [797, 408] on icon "button" at bounding box center [801, 404] width 15 height 15
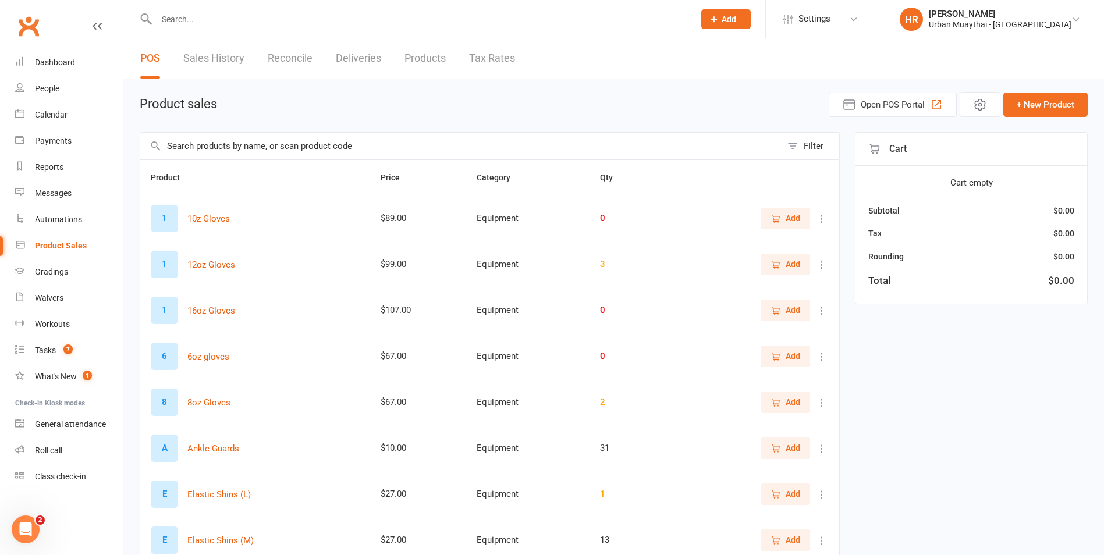
click at [257, 25] on input "text" at bounding box center [419, 19] width 533 height 16
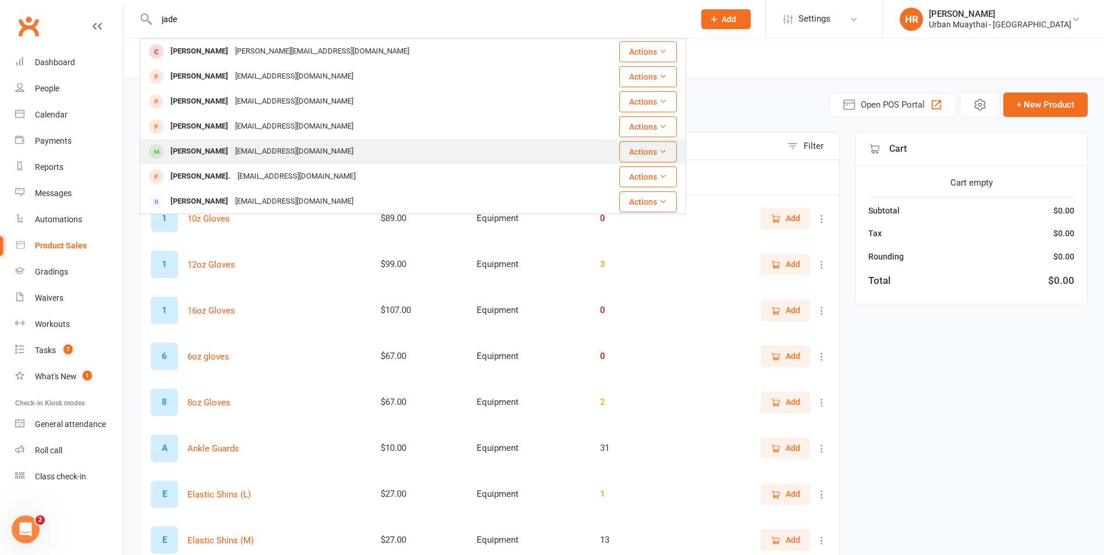
type input "jade"
click at [203, 154] on div "[PERSON_NAME]" at bounding box center [199, 151] width 65 height 17
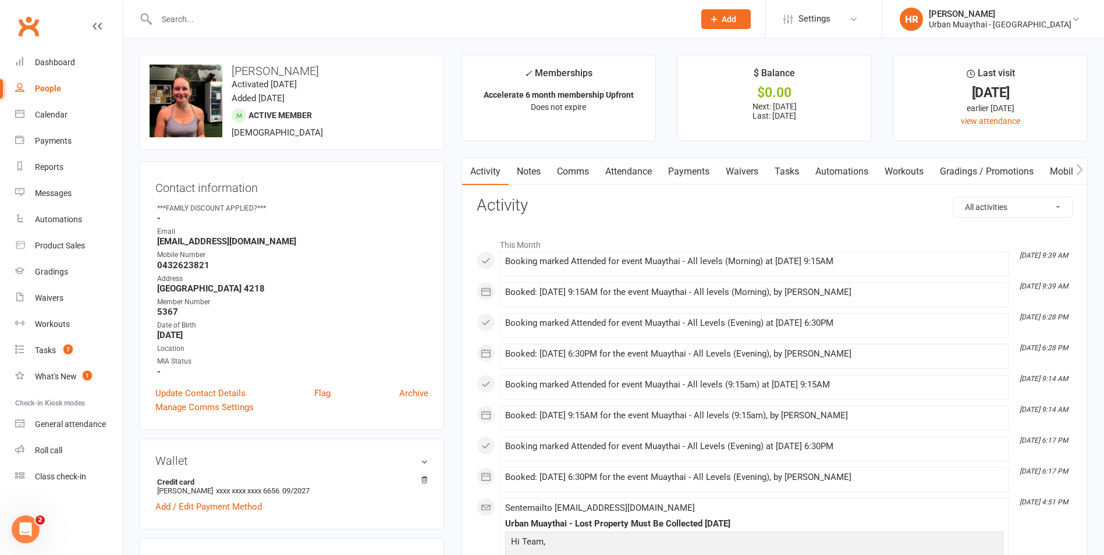
click at [689, 173] on link "Payments" at bounding box center [689, 171] width 58 height 27
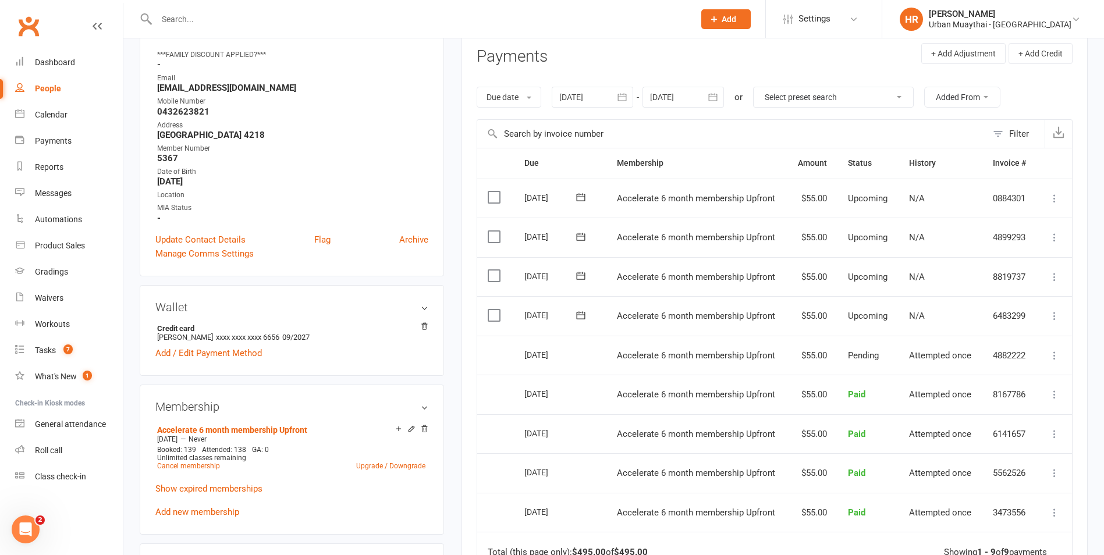
scroll to position [175, 0]
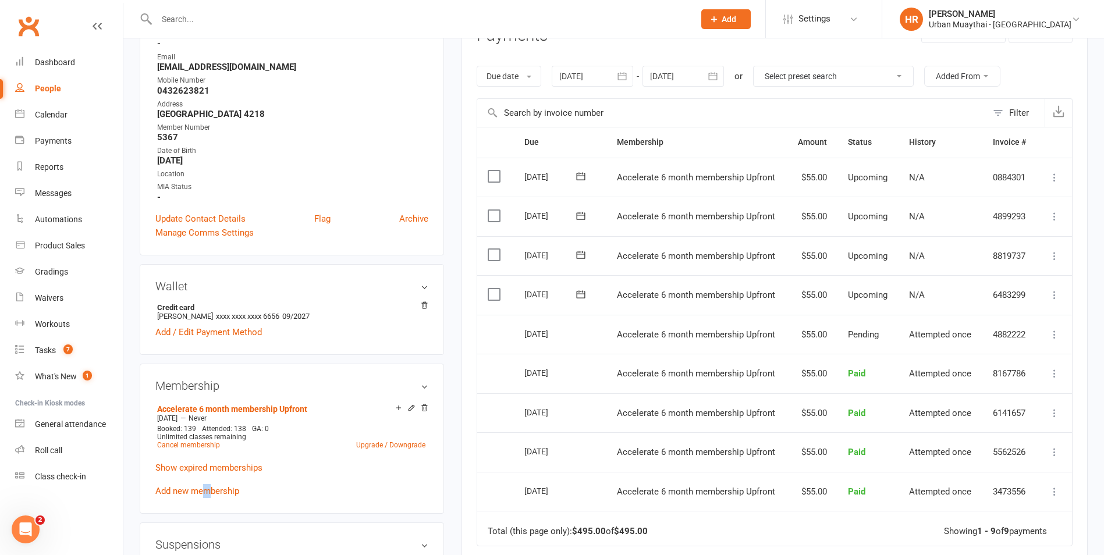
click at [208, 486] on link "Add new membership" at bounding box center [197, 491] width 84 height 10
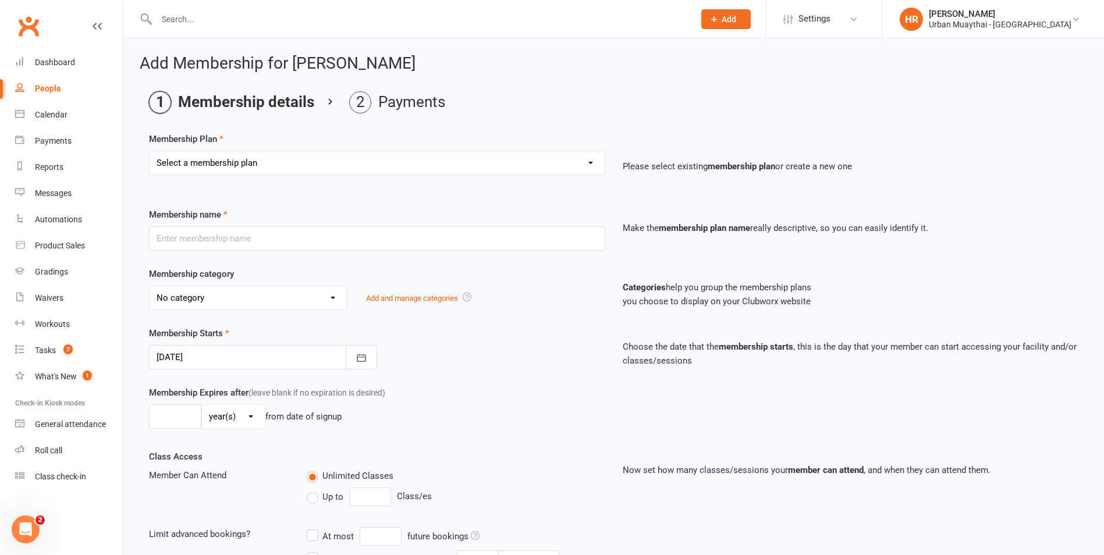
click at [220, 159] on select "Select a membership plan Create new Membership Plan Kickstarter Deposit Acceler…" at bounding box center [377, 162] width 455 height 23
select select "13"
click at [150, 151] on select "Select a membership plan Create new Membership Plan Kickstarter Deposit Acceler…" at bounding box center [377, 162] width 455 height 23
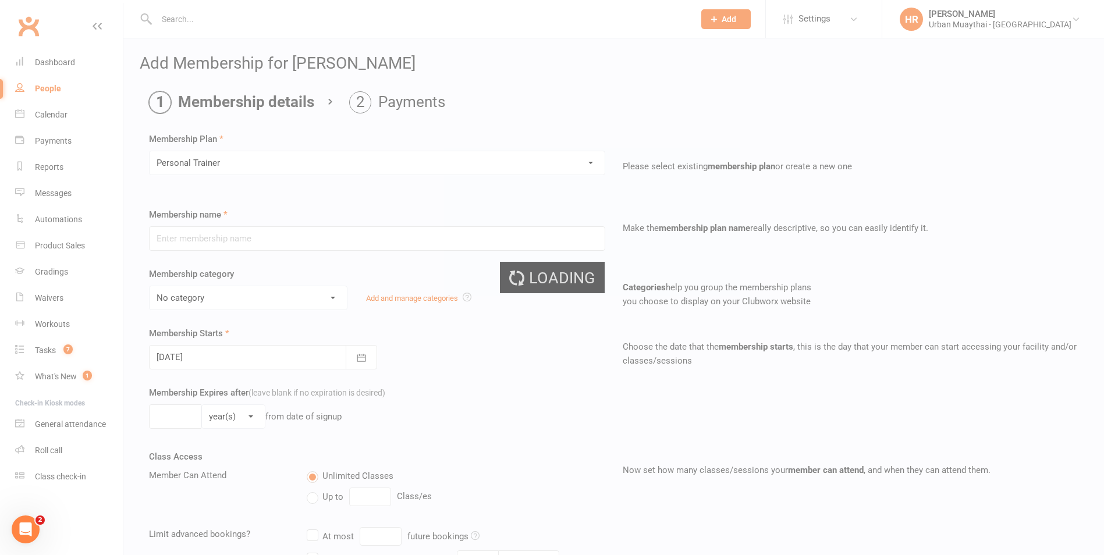
type input "Personal Trainer"
select select "2"
type input "0"
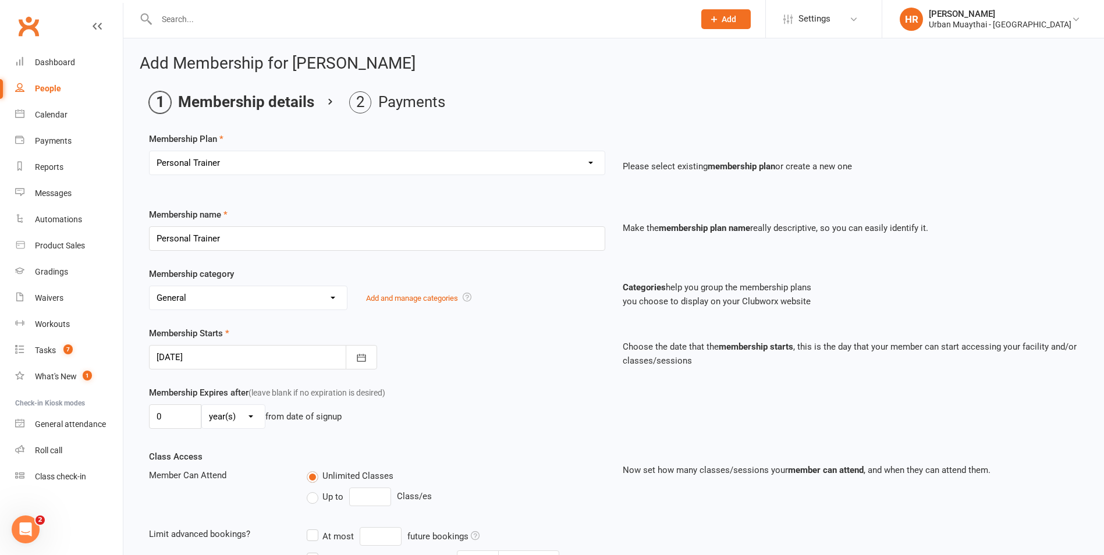
drag, startPoint x: 244, startPoint y: 293, endPoint x: 254, endPoint y: 293, distance: 10.5
click at [245, 293] on select "No category Advertising Foundation General KIDS / TEENS Membership Options Morn…" at bounding box center [248, 297] width 197 height 23
select select "8"
click at [150, 286] on select "No category Advertising Foundation General KIDS / TEENS Membership Options Morn…" at bounding box center [248, 297] width 197 height 23
click at [456, 341] on div "Membership Starts 12 Sep 2025 September 2025 Sun Mon Tue Wed Thu Fri Sat 36 31 …" at bounding box center [377, 347] width 474 height 43
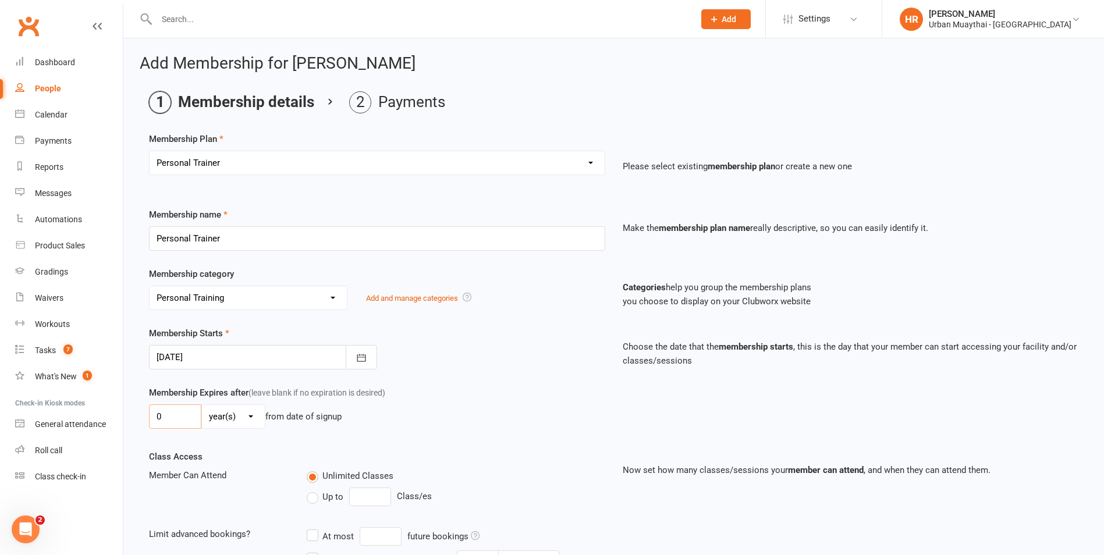
click at [186, 417] on input "0" at bounding box center [175, 416] width 52 height 24
type input "1"
click at [427, 393] on div "Membership Expires after (leave blank if no expiration is desired) 1 day(s) wee…" at bounding box center [377, 410] width 474 height 48
click at [245, 426] on select "day(s) week(s) month(s) year(s)" at bounding box center [233, 416] width 63 height 23
select select "1"
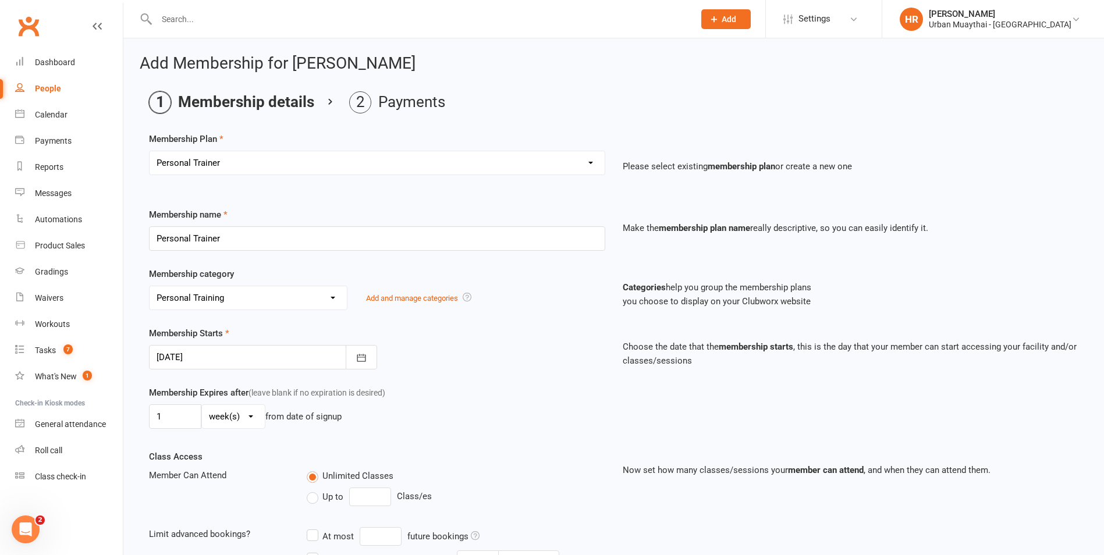
click at [202, 405] on select "day(s) week(s) month(s) year(s)" at bounding box center [233, 416] width 63 height 23
click at [547, 372] on div "Membership Starts 12 Sep 2025 September 2025 Sun Mon Tue Wed Thu Fri Sat 36 31 …" at bounding box center [613, 355] width 947 height 59
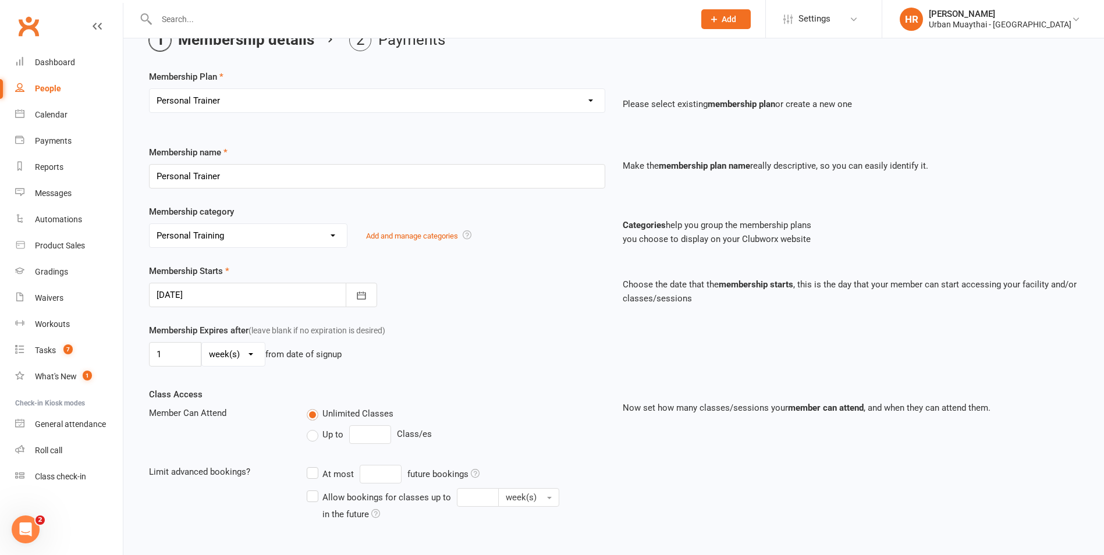
scroll to position [116, 0]
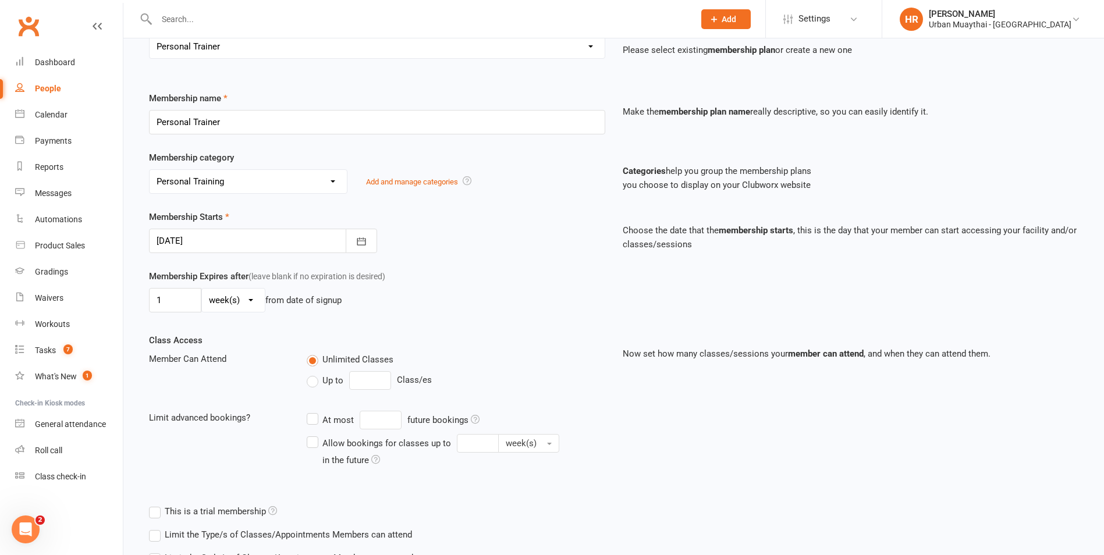
click at [310, 380] on label "Up to" at bounding box center [325, 380] width 37 height 14
click at [310, 373] on input "Up to" at bounding box center [311, 373] width 8 height 0
type input "0"
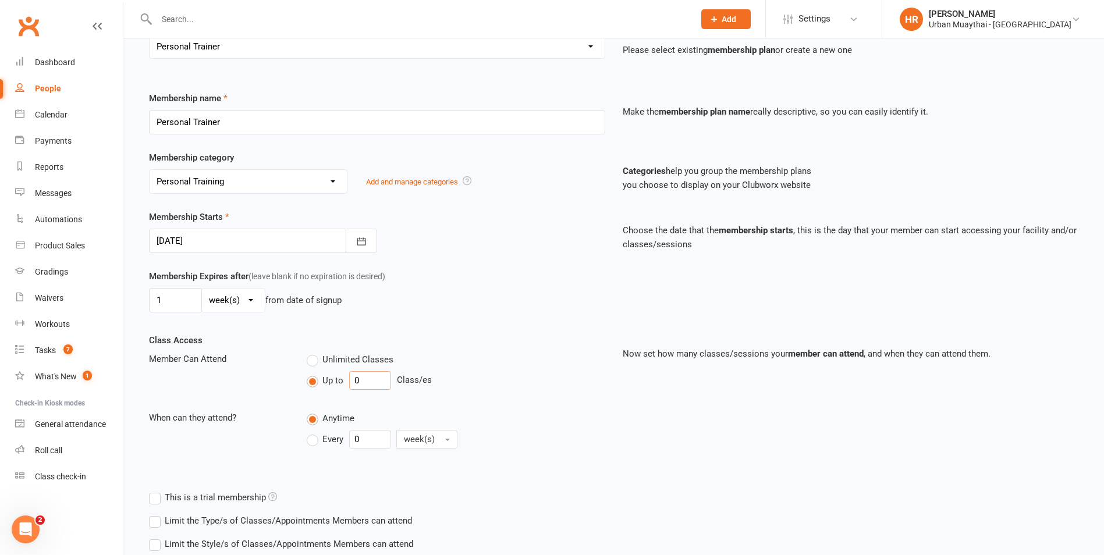
click at [386, 379] on input "0" at bounding box center [370, 380] width 42 height 19
type input "1"
click at [503, 316] on div "Membership Expires after (leave blank if no expiration is desired) 1 day(s) wee…" at bounding box center [377, 293] width 474 height 48
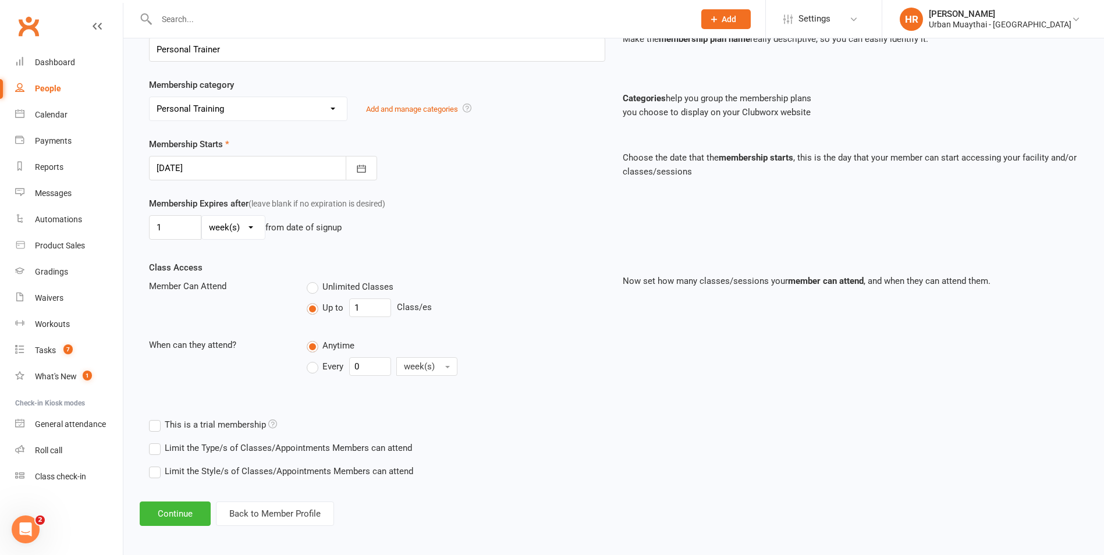
scroll to position [193, 0]
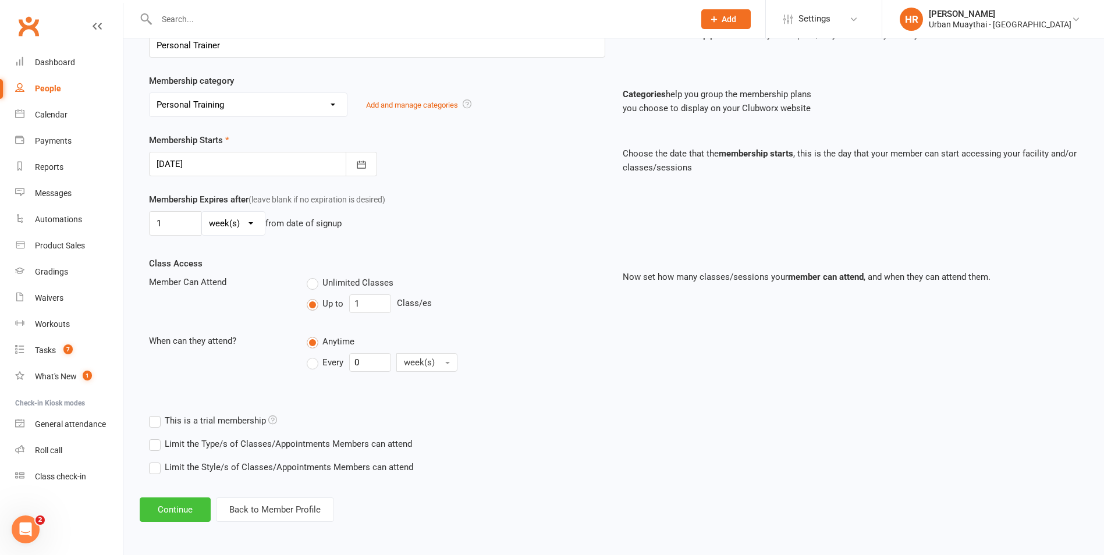
click at [177, 503] on button "Continue" at bounding box center [175, 509] width 71 height 24
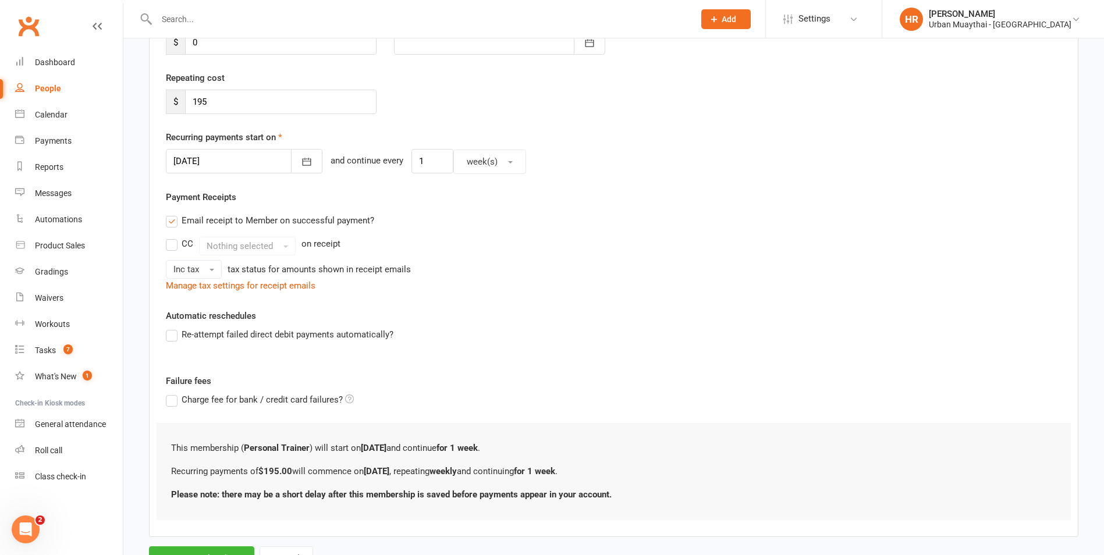
scroll to position [0, 0]
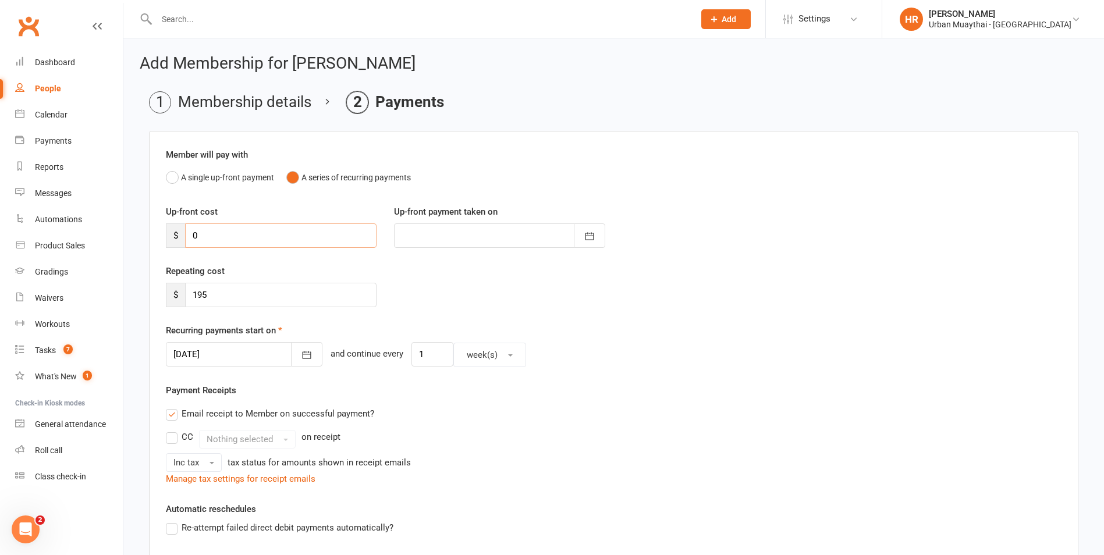
click at [254, 239] on input "0" at bounding box center [280, 235] width 191 height 24
click at [183, 179] on button "A single up-front payment" at bounding box center [220, 177] width 108 height 22
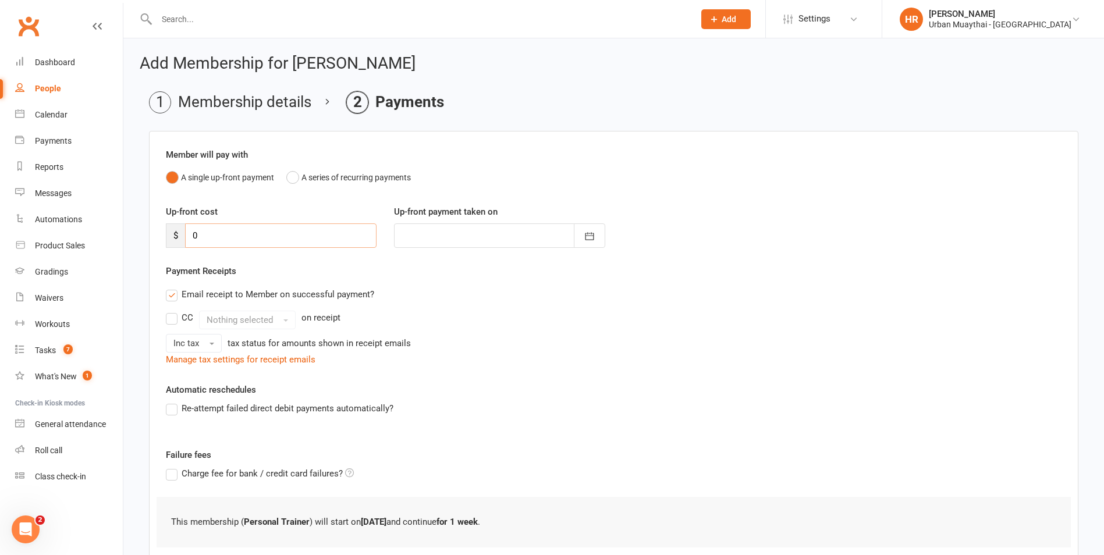
click at [257, 235] on input "0" at bounding box center [280, 235] width 191 height 24
type input "6"
type input "[DATE]"
type input "60"
click at [586, 312] on div "CC Nothing selected on receipt" at bounding box center [613, 320] width 895 height 19
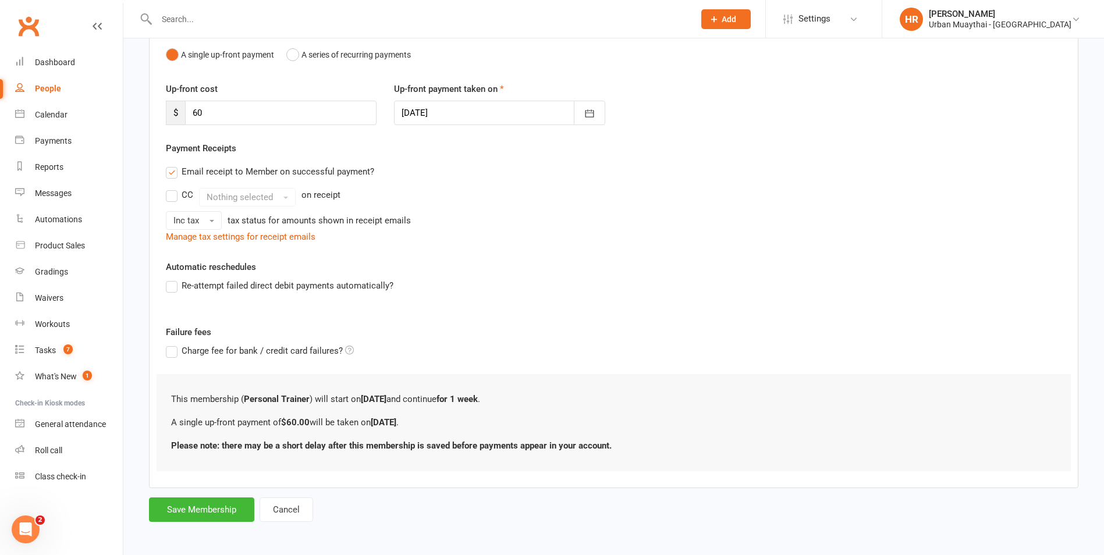
scroll to position [125, 0]
click at [213, 502] on button "Save Membership" at bounding box center [201, 507] width 105 height 24
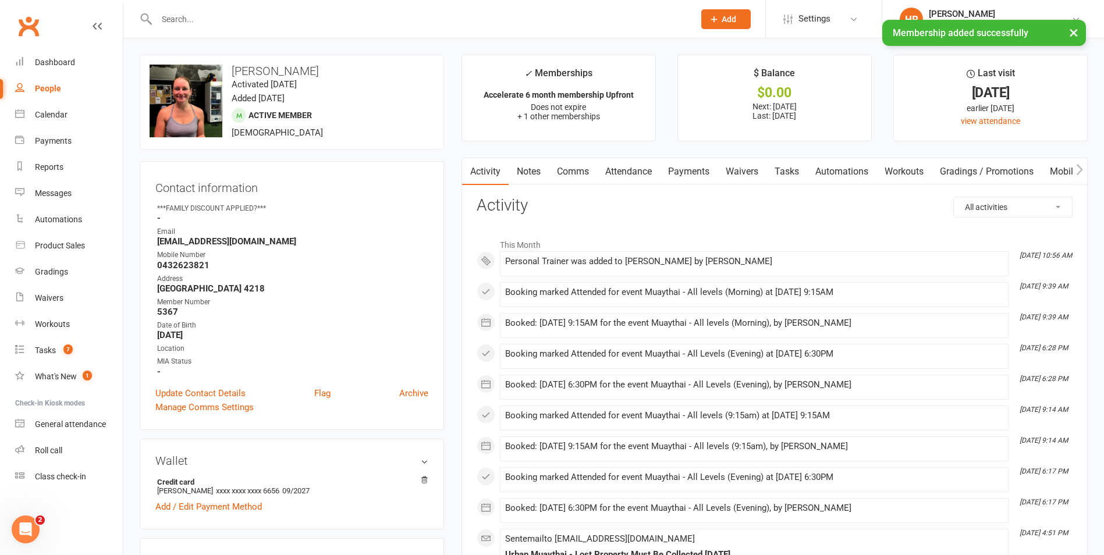
click at [685, 171] on link "Payments" at bounding box center [689, 171] width 58 height 27
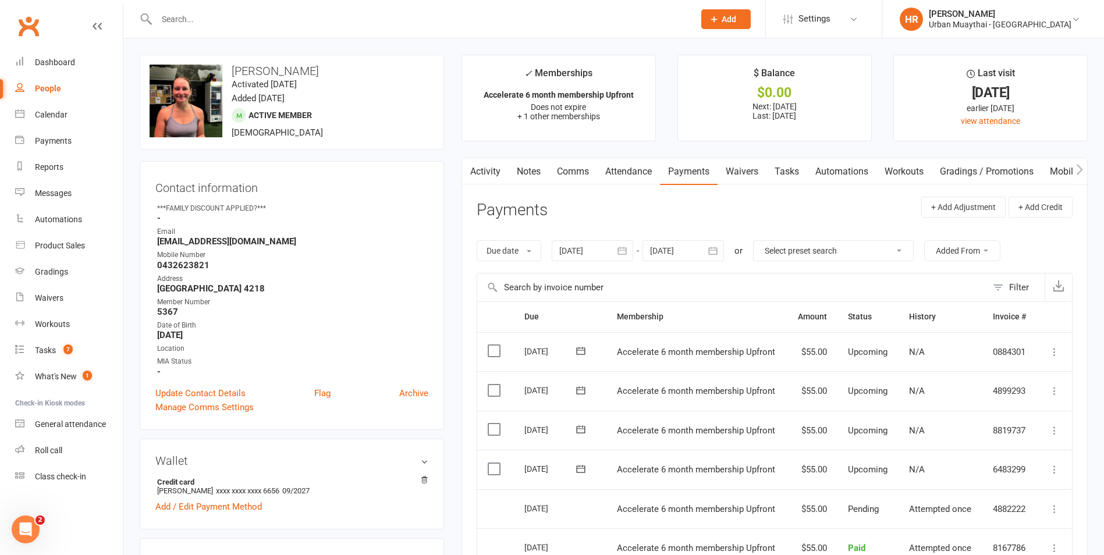
click at [643, 179] on link "Attendance" at bounding box center [628, 171] width 63 height 27
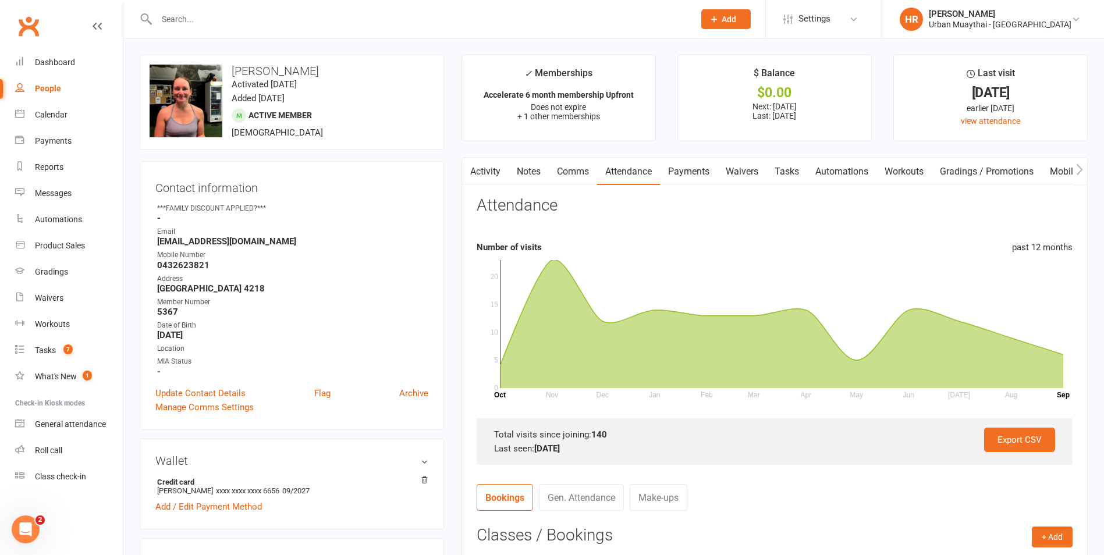
click at [695, 177] on link "Payments" at bounding box center [689, 171] width 58 height 27
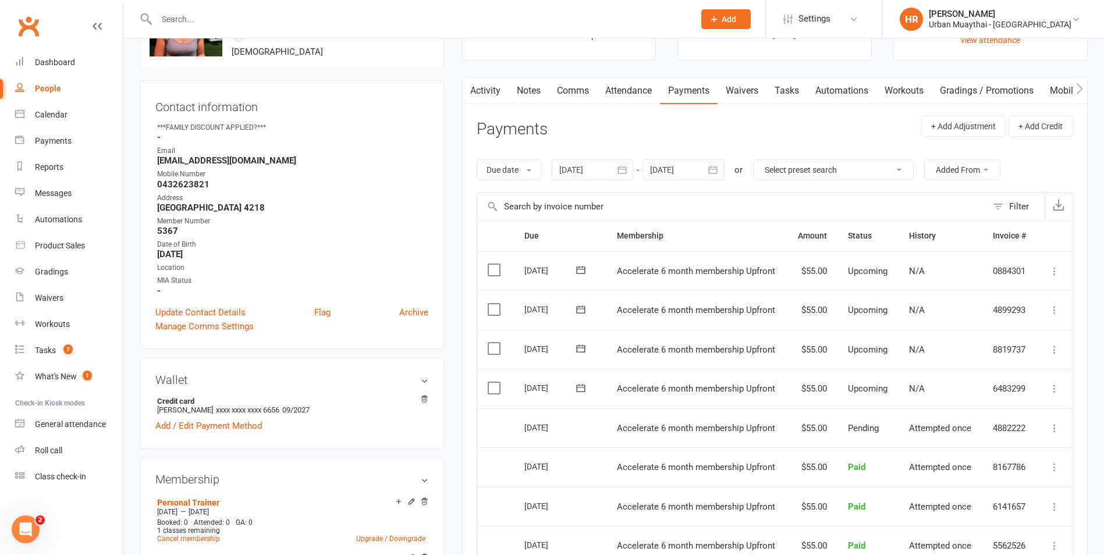
scroll to position [116, 0]
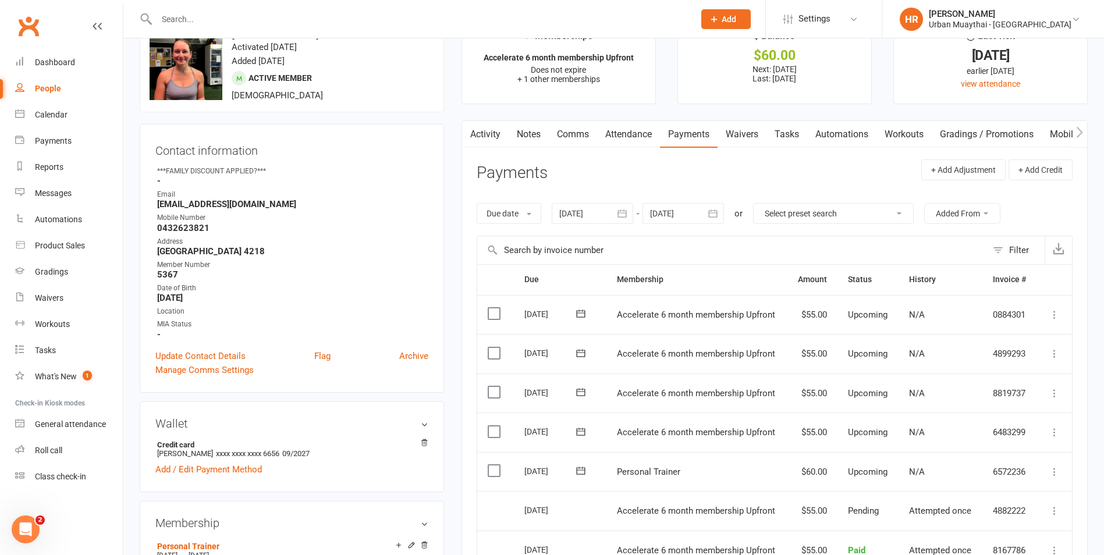
scroll to position [58, 0]
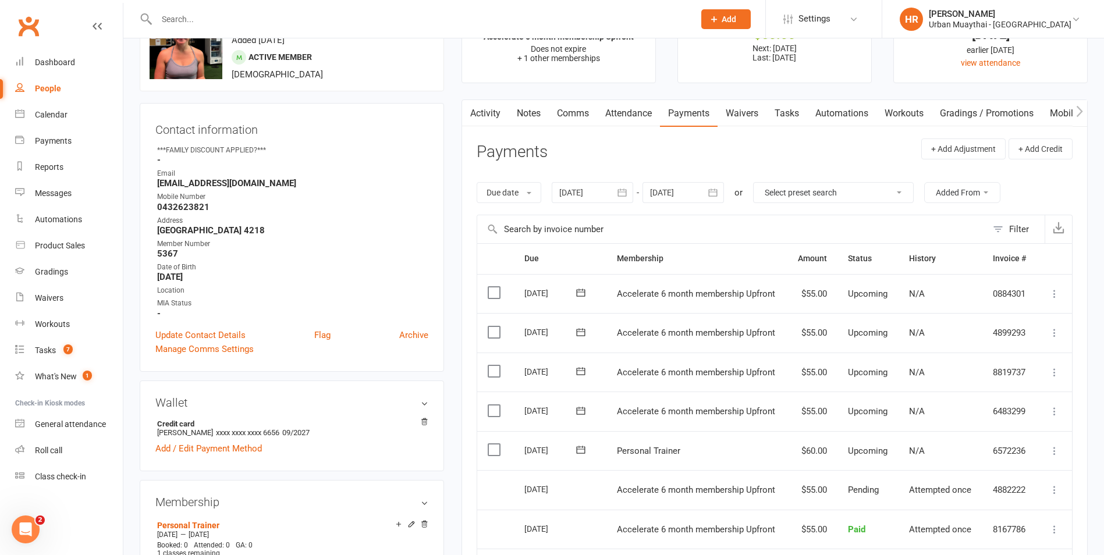
click at [1055, 447] on icon at bounding box center [1054, 451] width 12 height 12
click at [1027, 494] on link "Mark as Paid (POS)" at bounding box center [1002, 496] width 115 height 23
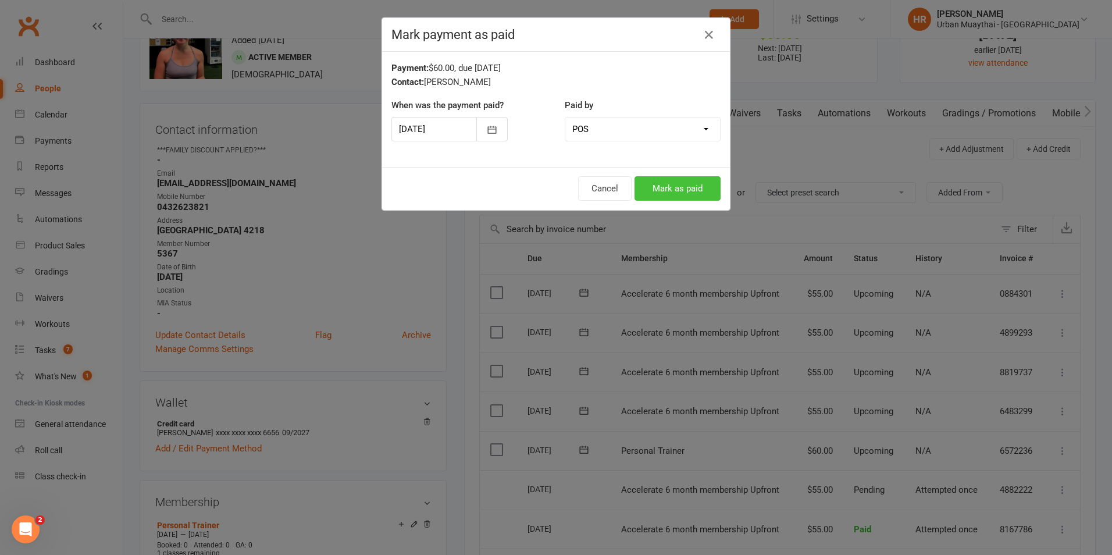
click at [673, 187] on button "Mark as paid" at bounding box center [678, 188] width 86 height 24
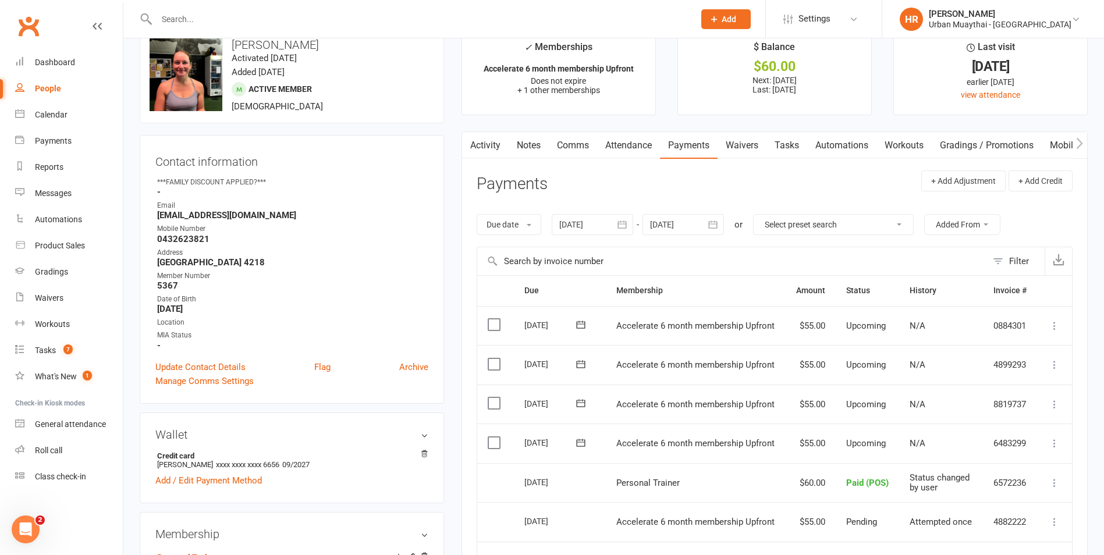
scroll to position [0, 0]
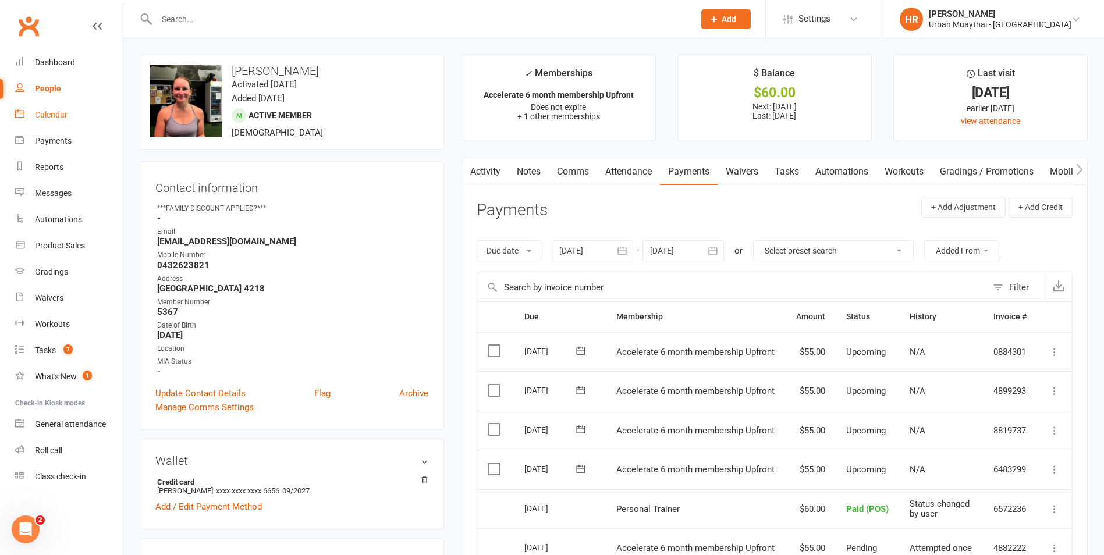
click at [37, 111] on div "Calendar" at bounding box center [51, 114] width 33 height 9
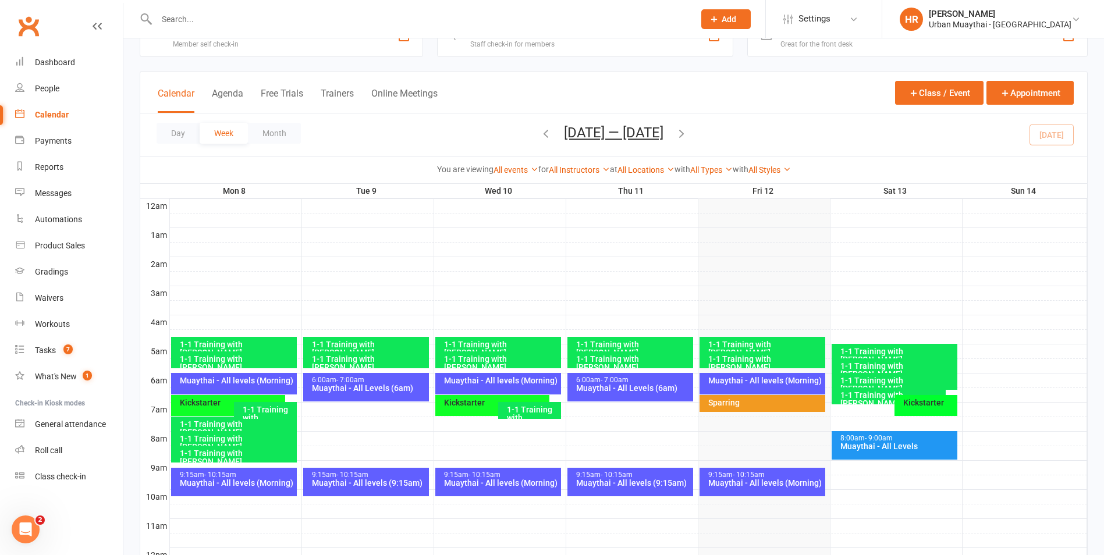
scroll to position [58, 0]
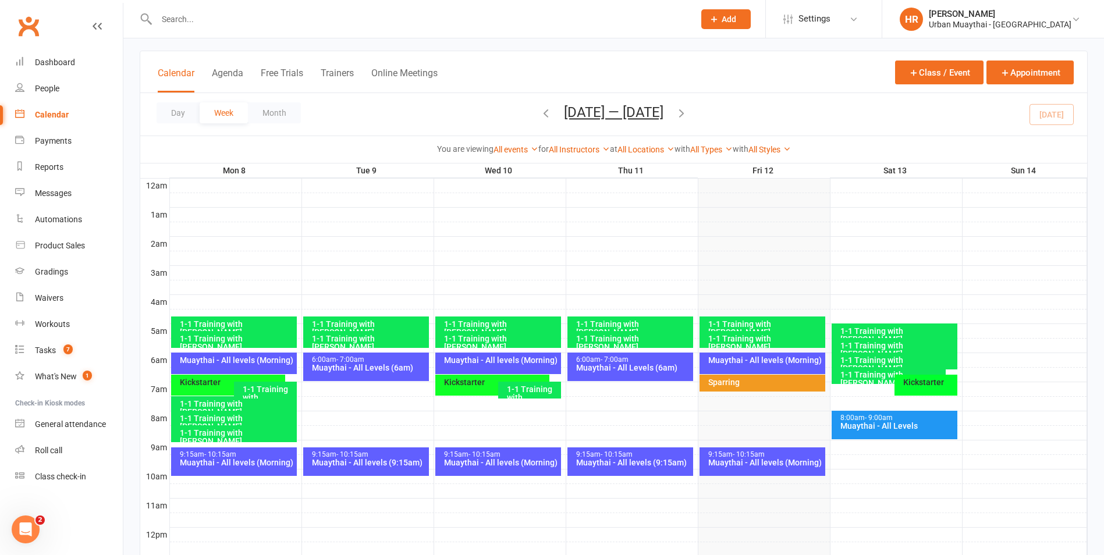
click at [759, 343] on div "1-1 Training with [PERSON_NAME]" at bounding box center [762, 339] width 126 height 17
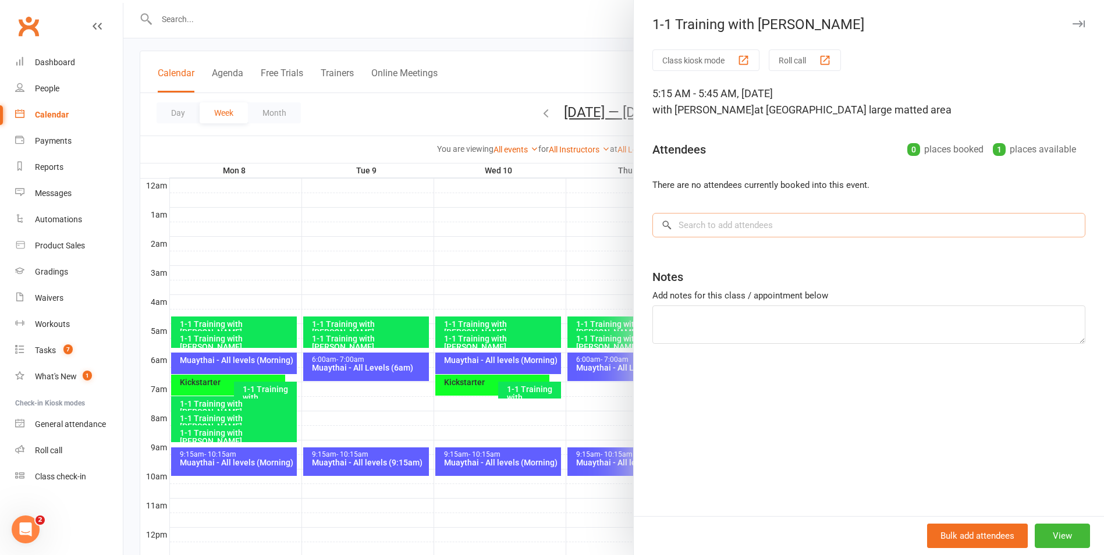
click at [735, 219] on input "search" at bounding box center [868, 225] width 433 height 24
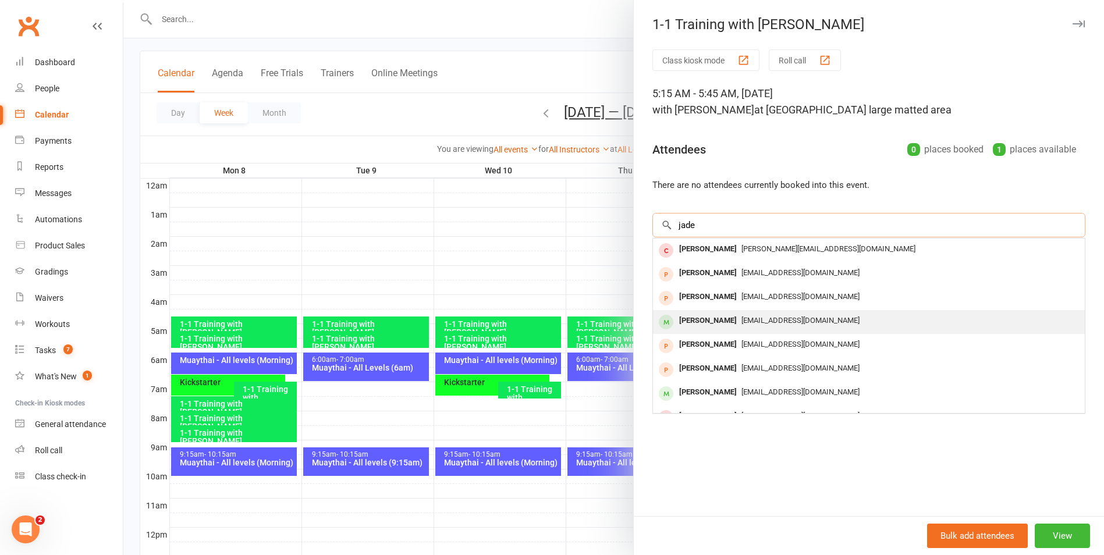
type input "jade"
click at [683, 323] on div "[PERSON_NAME]" at bounding box center [707, 320] width 67 height 17
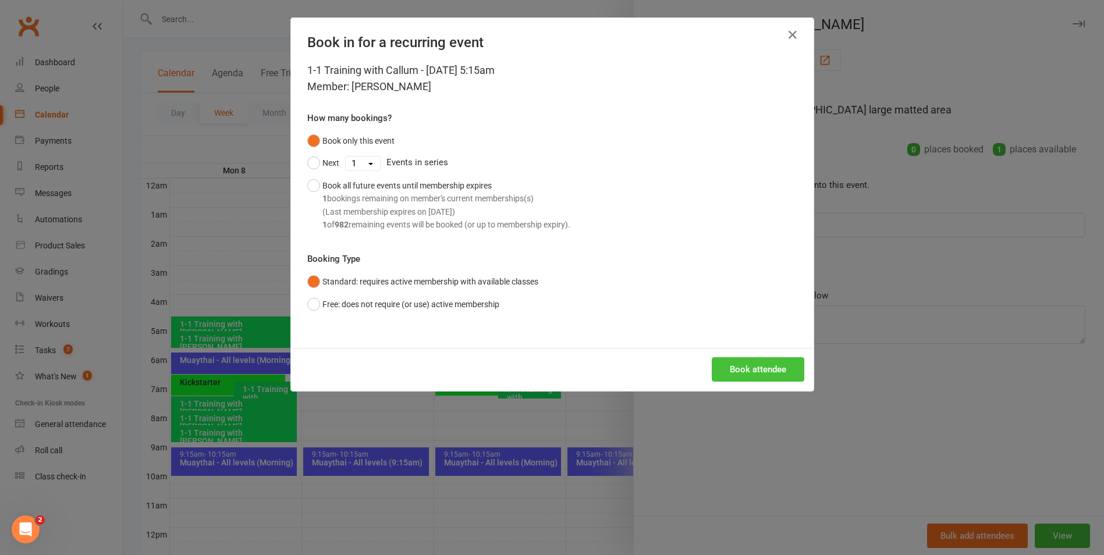
click at [742, 365] on button "Book attendee" at bounding box center [757, 369] width 93 height 24
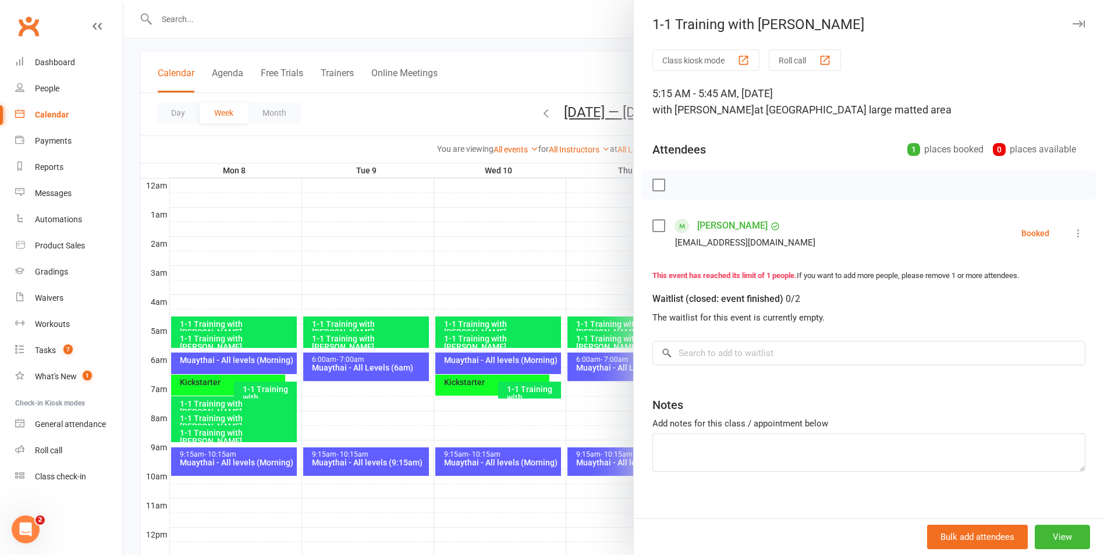
click at [1068, 234] on div "Class kiosk mode Roll call 5:15 AM - 5:45 AM, [DATE] with [PERSON_NAME] at [GEO…" at bounding box center [869, 289] width 470 height 481
click at [1072, 234] on icon at bounding box center [1078, 233] width 12 height 12
click at [774, 270] on div "This event has reached its limit of 1 people. If you want to add more people, p…" at bounding box center [868, 276] width 433 height 12
click at [1044, 543] on button "View" at bounding box center [1061, 537] width 55 height 24
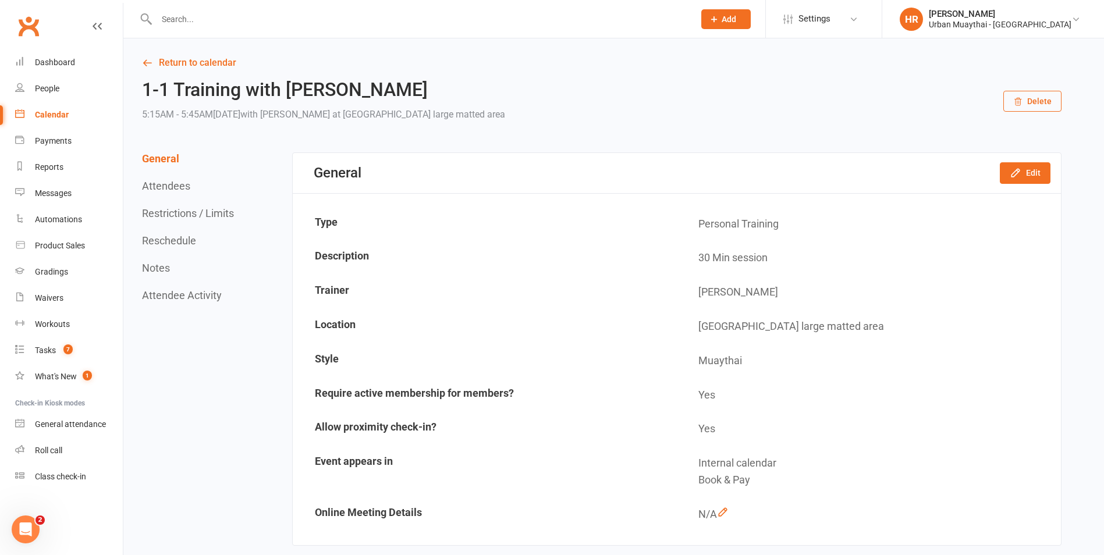
click at [215, 19] on input "text" at bounding box center [419, 19] width 533 height 16
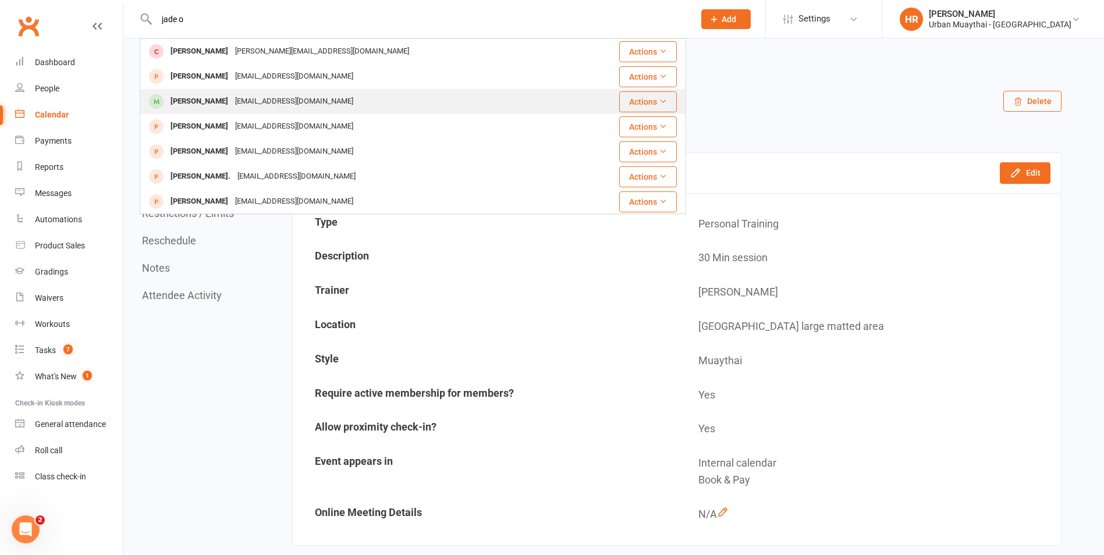
type input "jade o"
click at [199, 99] on div "[PERSON_NAME]" at bounding box center [199, 101] width 65 height 17
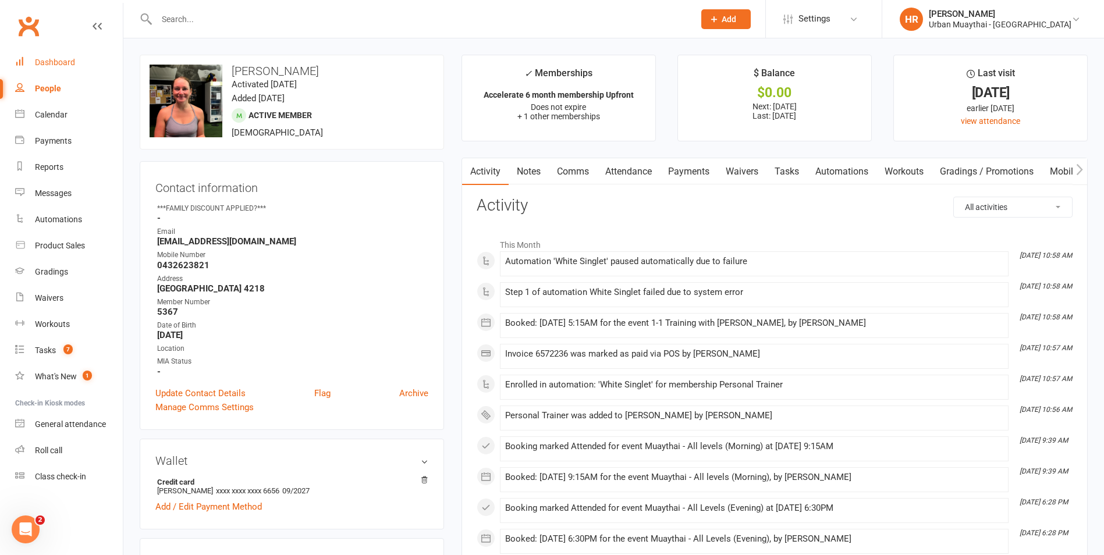
click at [73, 61] on div "Dashboard" at bounding box center [55, 62] width 40 height 9
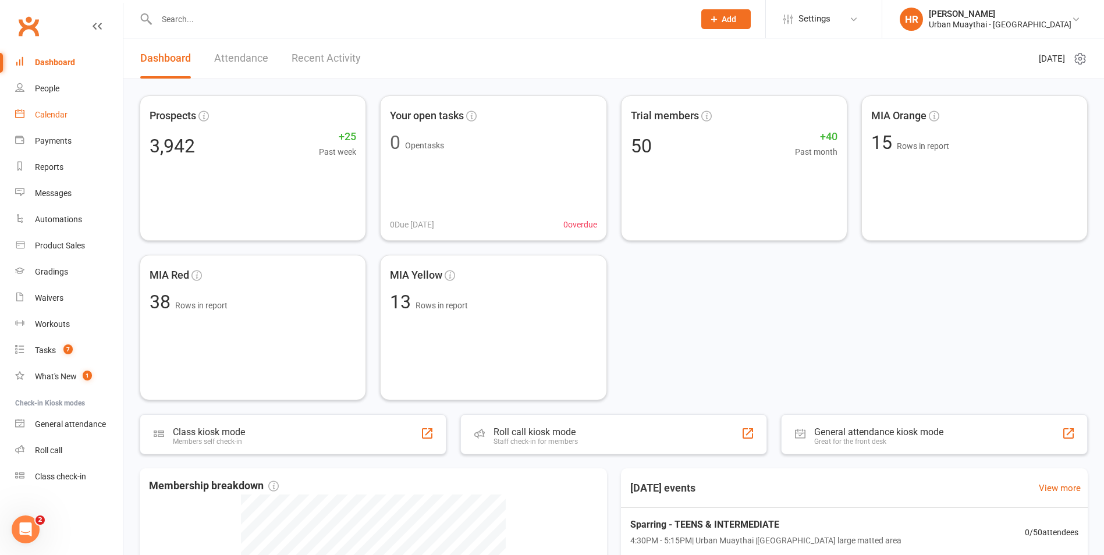
click at [51, 111] on div "Calendar" at bounding box center [51, 114] width 33 height 9
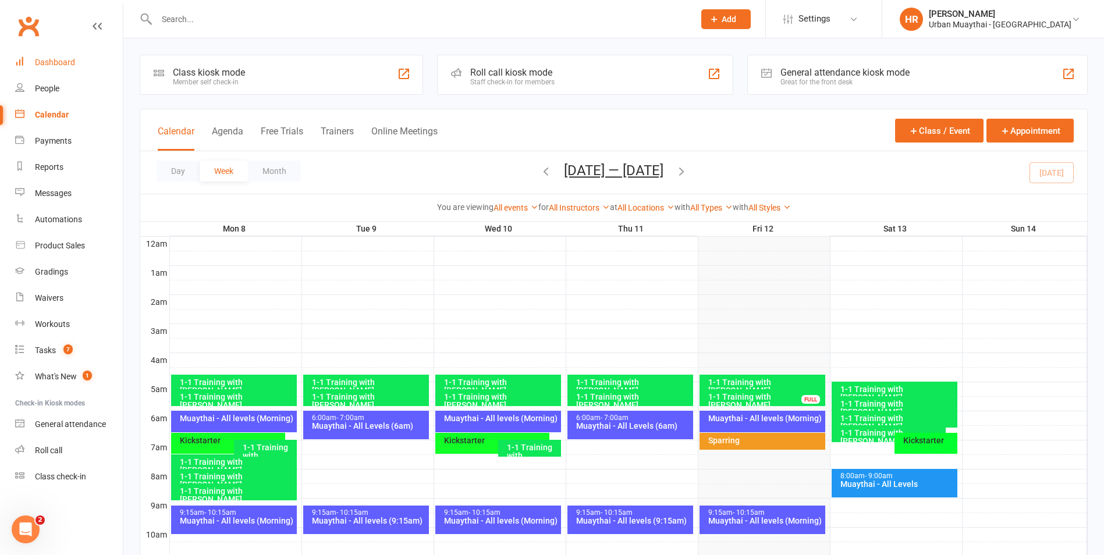
click at [58, 72] on link "Dashboard" at bounding box center [69, 62] width 108 height 26
